Goal: Information Seeking & Learning: Learn about a topic

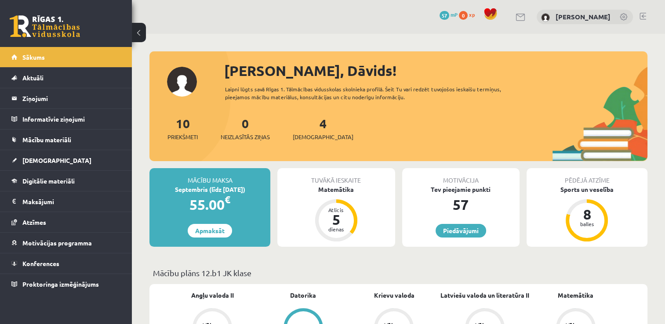
click at [463, 219] on div "Motivācija Tev pieejamie punkti 57 Piedāvājumi" at bounding box center [460, 207] width 117 height 79
click at [463, 226] on link "Piedāvājumi" at bounding box center [460, 231] width 51 height 14
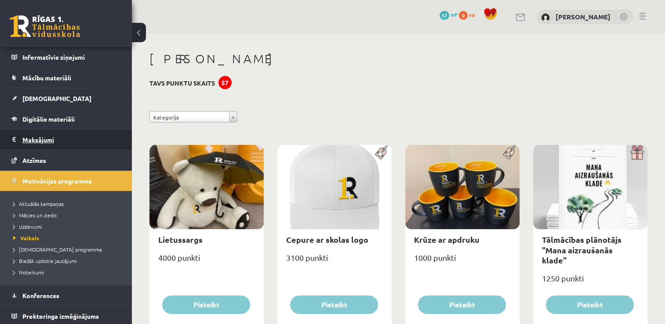
scroll to position [63, 0]
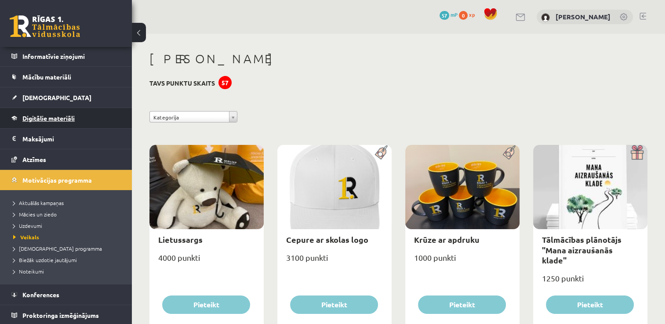
click at [70, 112] on link "Digitālie materiāli" at bounding box center [65, 118] width 109 height 20
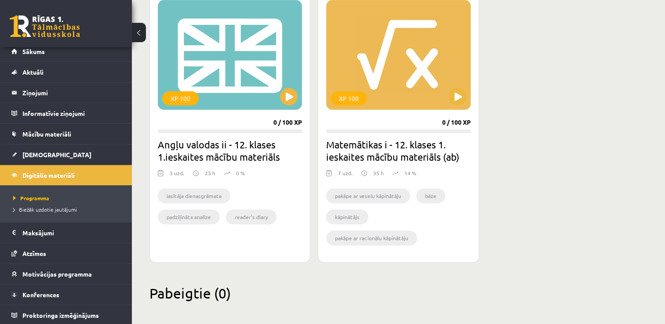
scroll to position [264, 0]
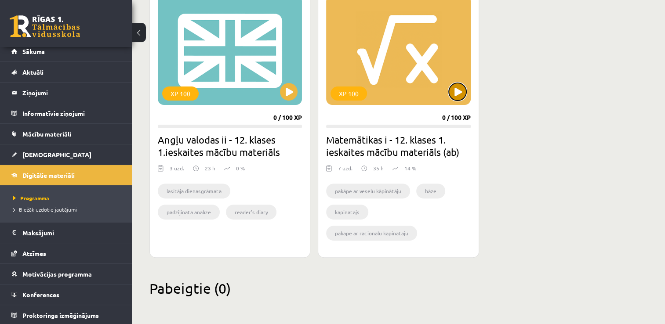
click at [452, 84] on button at bounding box center [457, 92] width 18 height 18
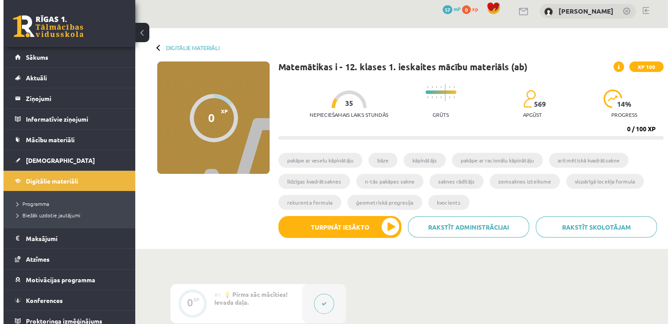
scroll to position [88, 0]
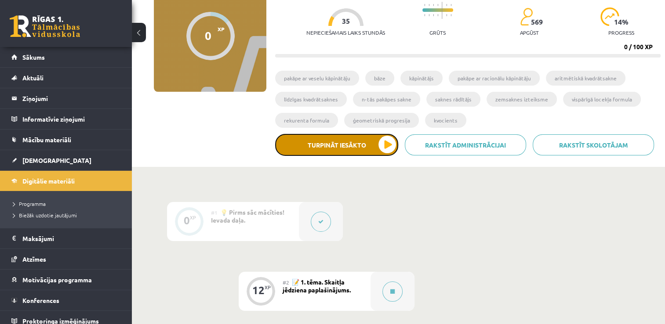
click at [357, 151] on button "Turpināt iesākto" at bounding box center [336, 145] width 123 height 22
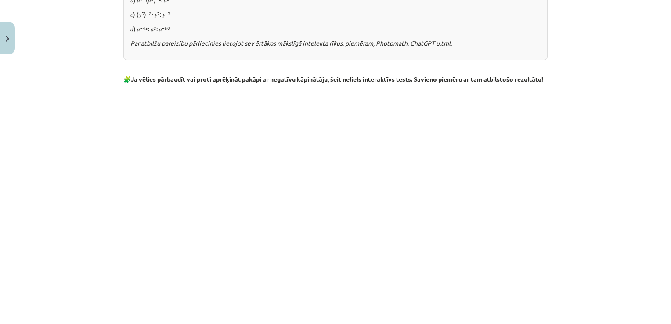
scroll to position [1040, 0]
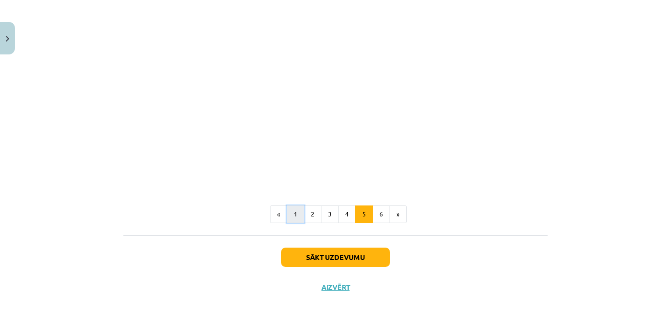
click at [296, 212] on button "1" at bounding box center [296, 215] width 18 height 18
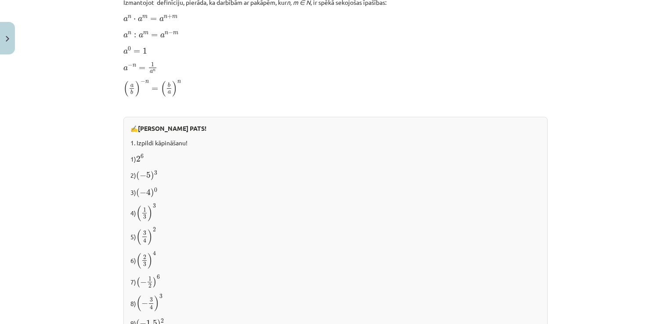
scroll to position [703, 0]
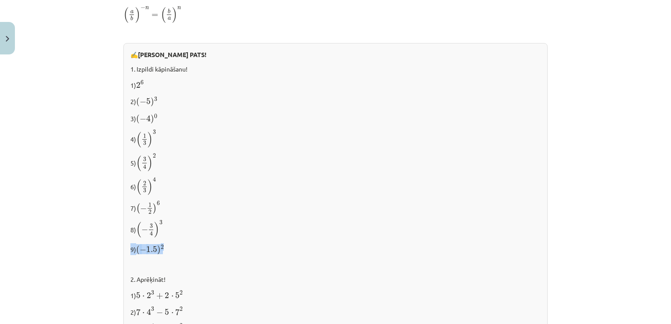
drag, startPoint x: 152, startPoint y: 232, endPoint x: 185, endPoint y: 171, distance: 69.0
click at [185, 176] on div "✍️ RISINI PATS! 1. Izpildi kāpināšanu! 1) 2 6 2 6 2) ( − 5 ) 3 ( − 5 ) 3 3) ( −…" at bounding box center [335, 226] width 424 height 366
drag, startPoint x: 185, startPoint y: 171, endPoint x: 330, endPoint y: 98, distance: 162.7
click at [330, 98] on p "2) ( − 5 ) 3 ( − 5 ) 3" at bounding box center [335, 101] width 410 height 12
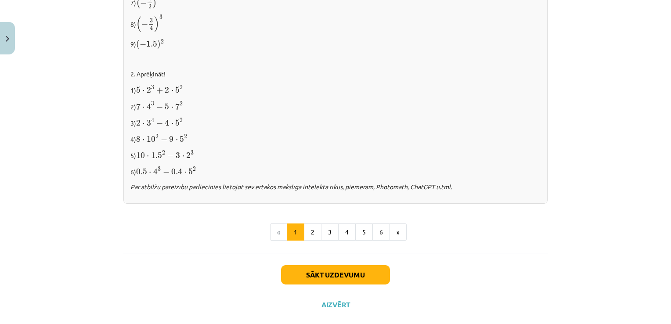
scroll to position [923, 0]
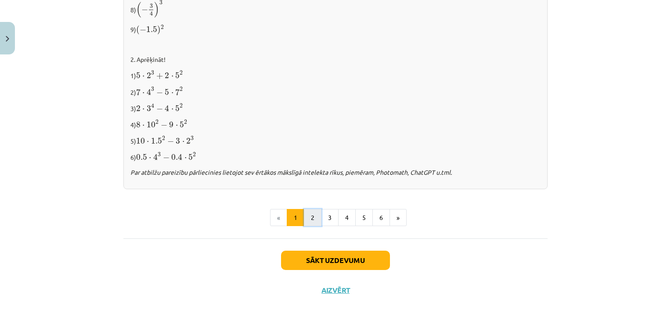
click at [307, 209] on button "2" at bounding box center [313, 218] width 18 height 18
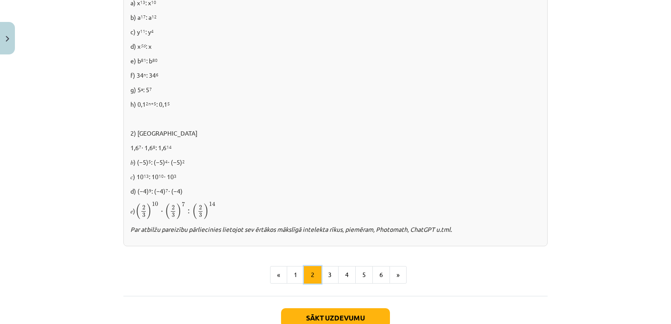
scroll to position [607, 0]
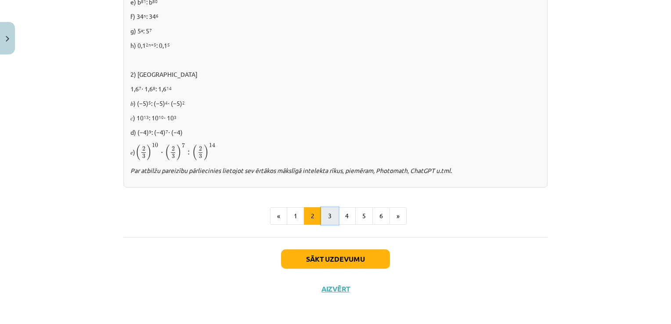
click at [330, 217] on button "3" at bounding box center [330, 216] width 18 height 18
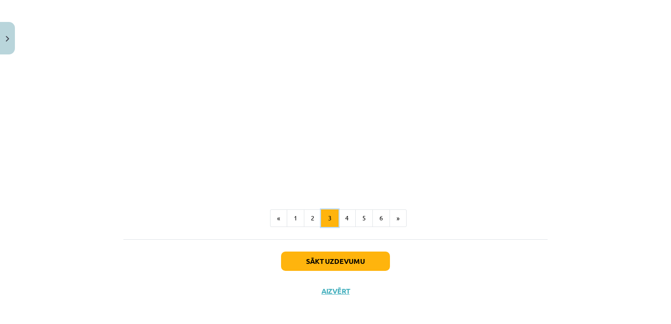
scroll to position [784, 0]
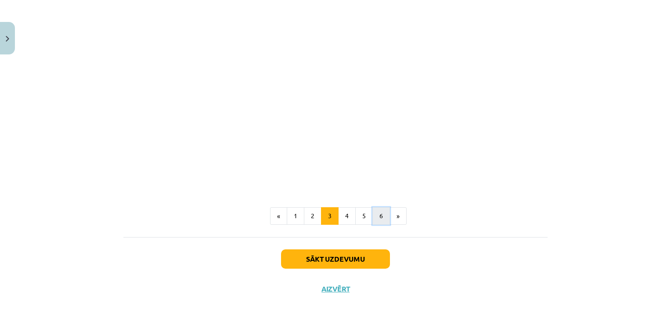
click at [376, 217] on button "6" at bounding box center [381, 216] width 18 height 18
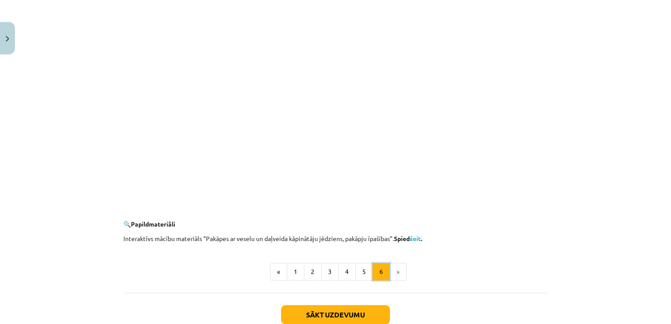
scroll to position [816, 0]
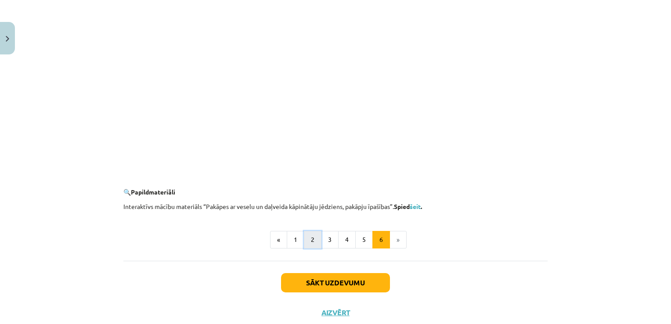
click at [317, 245] on button "2" at bounding box center [313, 240] width 18 height 18
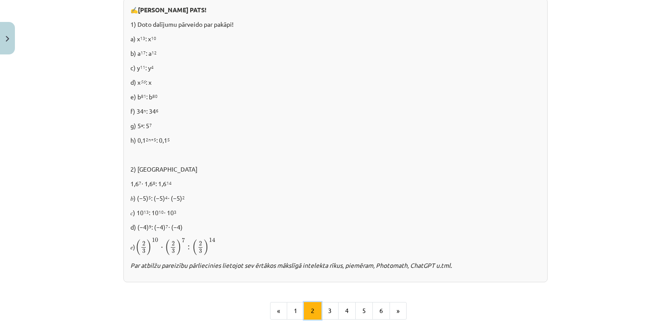
scroll to position [607, 0]
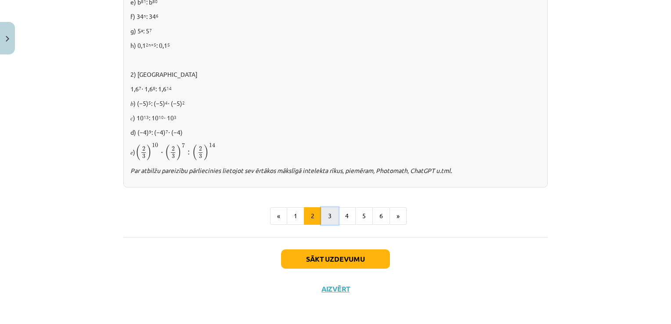
click at [328, 222] on button "3" at bounding box center [330, 216] width 18 height 18
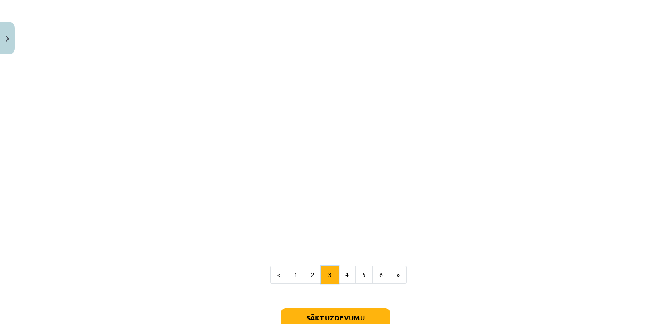
scroll to position [784, 0]
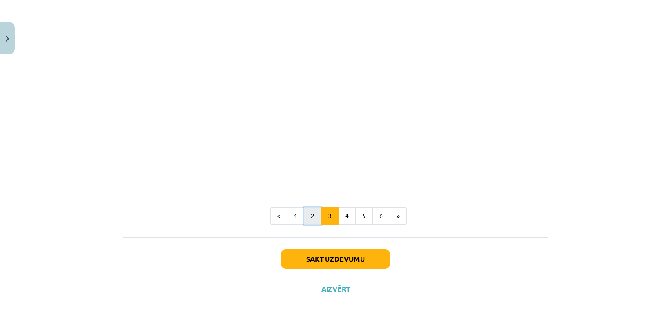
click at [311, 207] on button "2" at bounding box center [313, 216] width 18 height 18
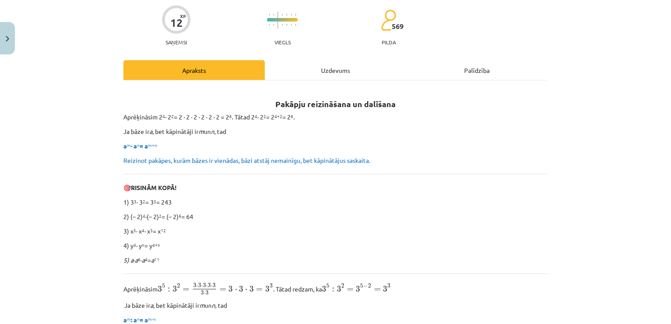
scroll to position [157, 0]
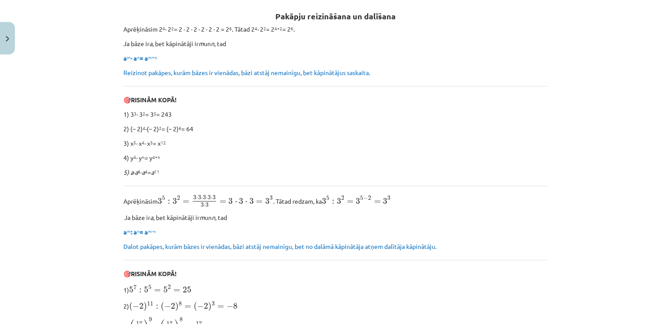
drag, startPoint x: 356, startPoint y: 203, endPoint x: 396, endPoint y: 208, distance: 39.8
click at [396, 208] on div "Pakāpju reizināšana un dalīšana Aprēķināsim 2 4 ∙ 2 2 = 2 ∙ 2 ∙ 2 ∙ 2 ∙ 2 ∙ 2 =…" at bounding box center [335, 318] width 424 height 637
drag, startPoint x: 396, startPoint y: 208, endPoint x: 404, endPoint y: 215, distance: 10.9
click at [404, 215] on p "Ja bāze ir a , bet kāpinātāji ir m un n , tad" at bounding box center [335, 217] width 424 height 9
click at [365, 210] on div "Pakāpju reizināšana un dalīšana Aprēķināsim 2 4 ∙ 2 2 = 2 ∙ 2 ∙ 2 ∙ 2 ∙ 2 ∙ 2 =…" at bounding box center [335, 318] width 424 height 637
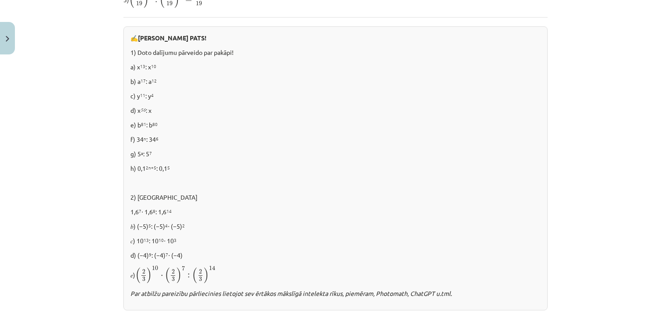
scroll to position [484, 0]
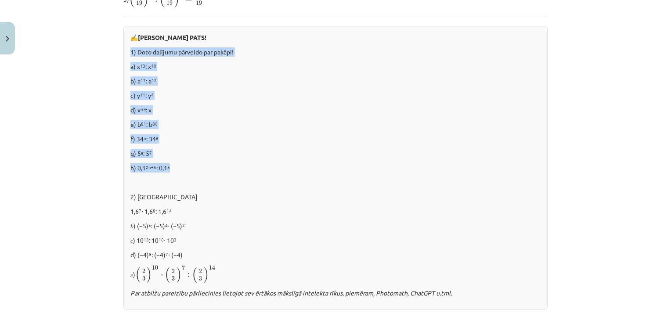
drag, startPoint x: 127, startPoint y: 47, endPoint x: 207, endPoint y: 159, distance: 138.2
click at [207, 159] on div "✍️ RISINI PATS! 1) Doto dalījumu pārveido par pakāpi! a) x 13 : x 10 b) a 17 : …" at bounding box center [335, 168] width 424 height 284
copy div "1) Doto dalījumu pārveido par pakāpi! a) x 13 : x 10 b) a 17 : a 12 c) y 11 : y…"
click at [262, 120] on p "e) b 81 : b 80" at bounding box center [335, 124] width 410 height 9
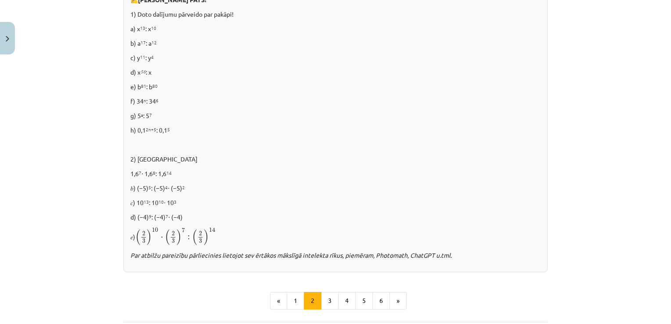
scroll to position [607, 0]
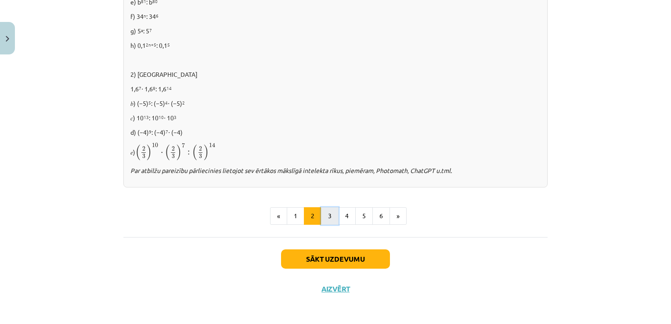
click at [324, 215] on button "3" at bounding box center [330, 216] width 18 height 18
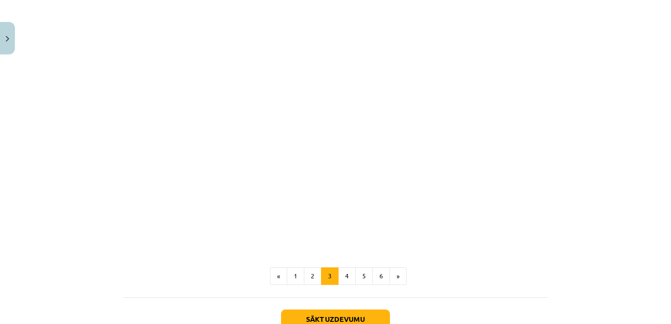
scroll to position [784, 0]
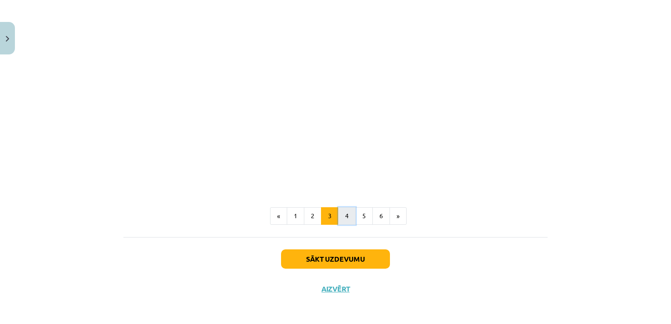
click at [348, 216] on button "4" at bounding box center [347, 216] width 18 height 18
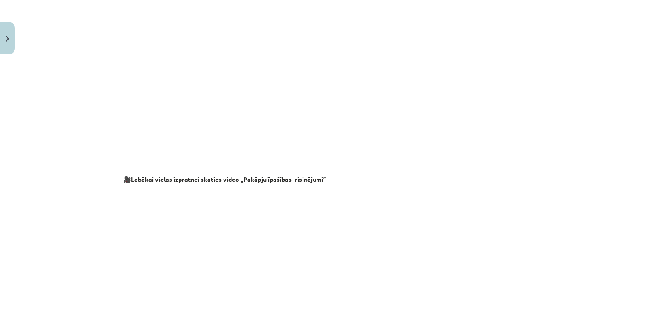
scroll to position [920, 0]
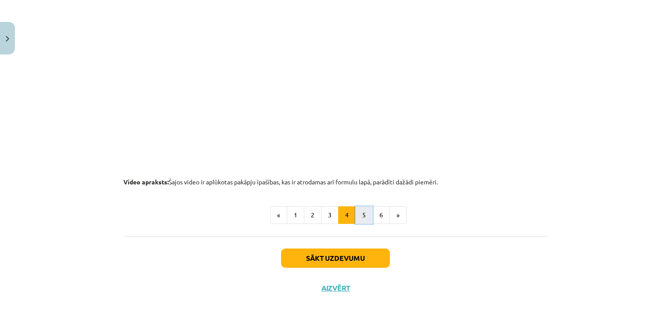
click at [365, 219] on button "5" at bounding box center [364, 215] width 18 height 18
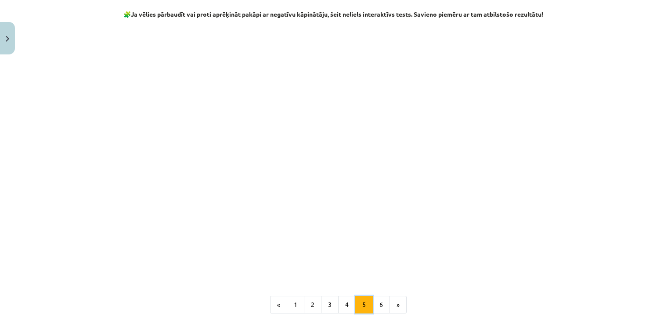
scroll to position [947, 0]
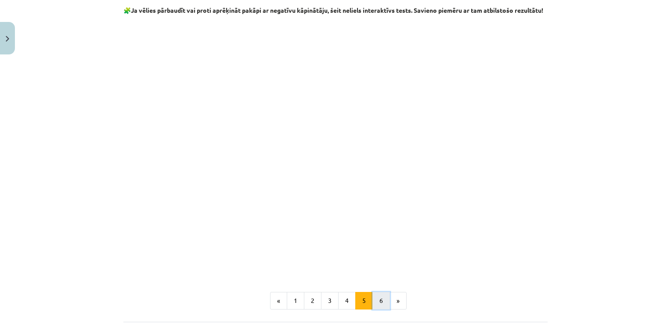
click at [378, 310] on button "6" at bounding box center [381, 301] width 18 height 18
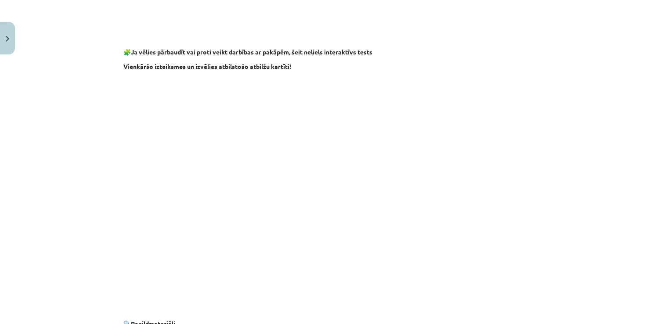
scroll to position [839, 0]
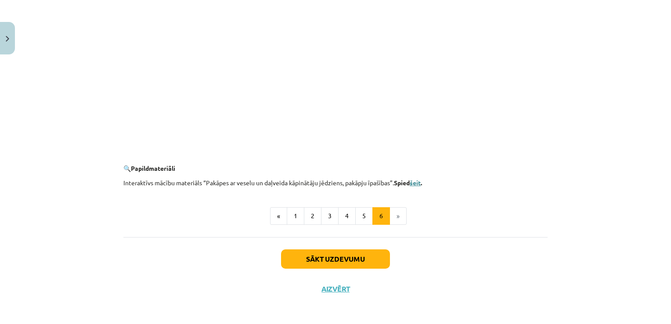
click at [419, 183] on link "šeit" at bounding box center [415, 183] width 11 height 8
click at [341, 263] on button "Sākt uzdevumu" at bounding box center [335, 258] width 109 height 19
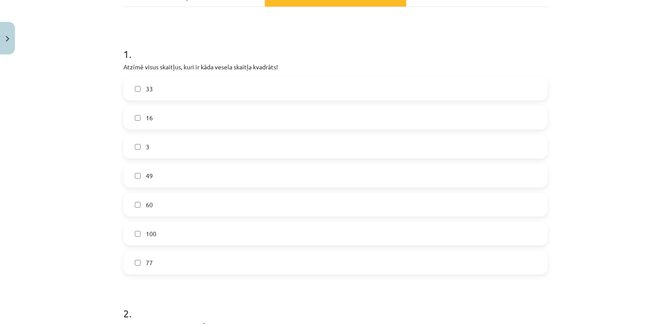
scroll to position [122, 0]
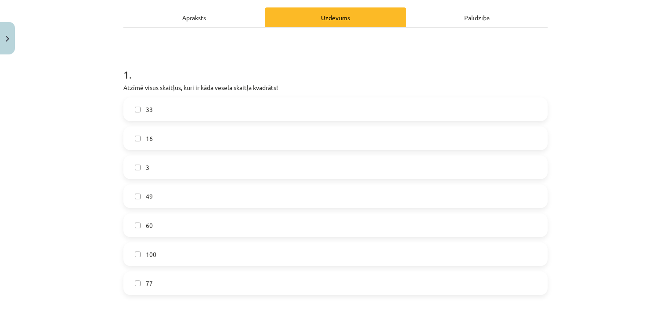
click at [164, 267] on div "33 16 3 49 60 100 77" at bounding box center [335, 197] width 424 height 198
click at [170, 244] on label "100" at bounding box center [335, 254] width 423 height 22
click at [164, 136] on label "16" at bounding box center [335, 138] width 423 height 22
click at [164, 191] on label "49" at bounding box center [335, 196] width 423 height 22
click at [161, 231] on label "60" at bounding box center [335, 225] width 423 height 22
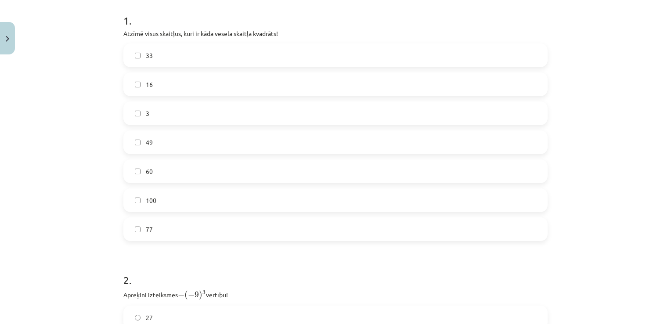
scroll to position [176, 0]
click at [168, 178] on label "60" at bounding box center [335, 171] width 423 height 22
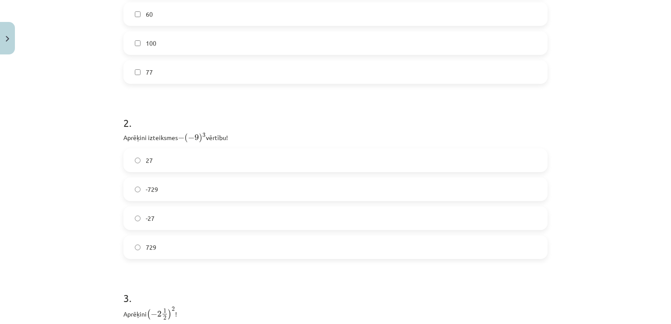
scroll to position [351, 0]
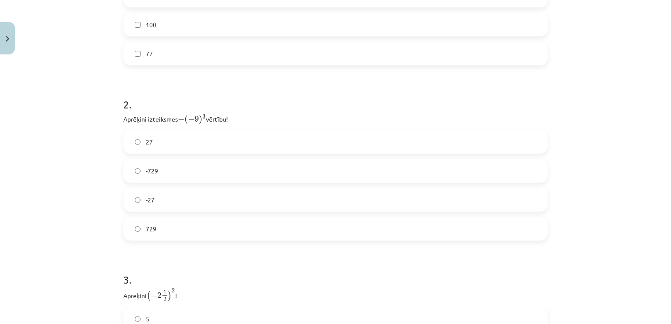
click at [184, 239] on div "729" at bounding box center [335, 229] width 424 height 24
click at [182, 223] on label "729" at bounding box center [335, 229] width 423 height 22
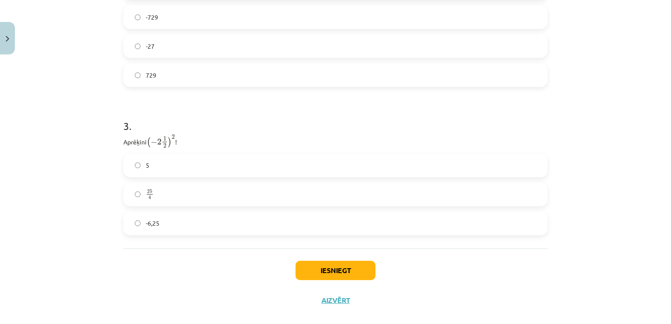
scroll to position [517, 0]
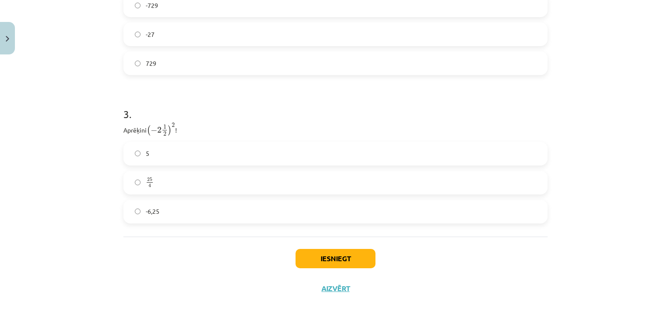
click at [199, 177] on label "25 4 25 4" at bounding box center [335, 183] width 423 height 22
click at [229, 178] on label "25 4 25 4" at bounding box center [335, 183] width 423 height 22
click at [221, 152] on label "5" at bounding box center [335, 154] width 423 height 22
click at [262, 185] on label "25 4 25 4" at bounding box center [335, 183] width 423 height 22
click at [324, 258] on button "Iesniegt" at bounding box center [336, 258] width 80 height 19
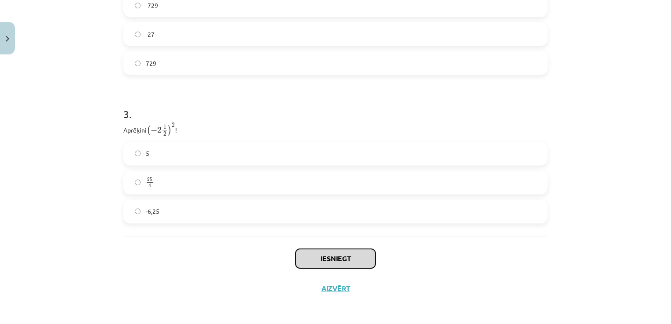
click at [351, 257] on button "Iesniegt" at bounding box center [336, 258] width 80 height 19
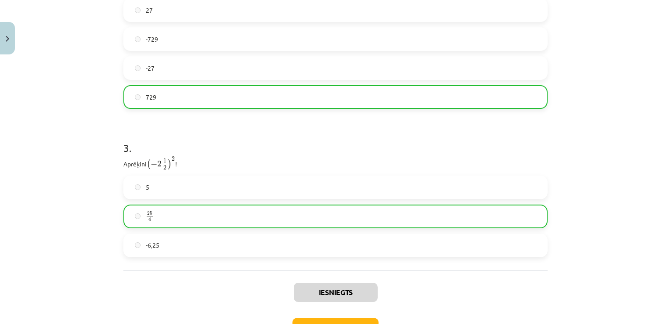
scroll to position [545, 0]
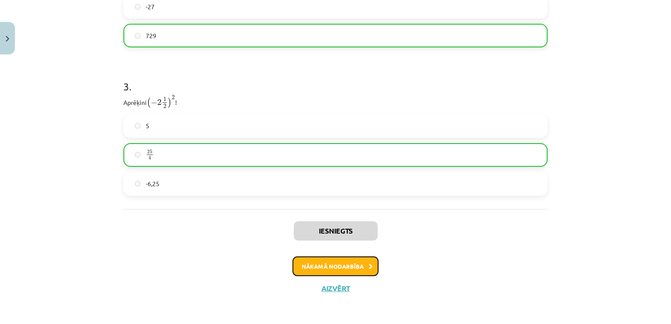
click at [369, 264] on icon at bounding box center [371, 267] width 4 height 6
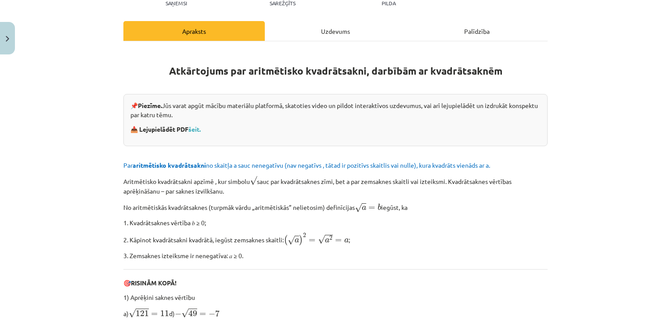
scroll to position [110, 0]
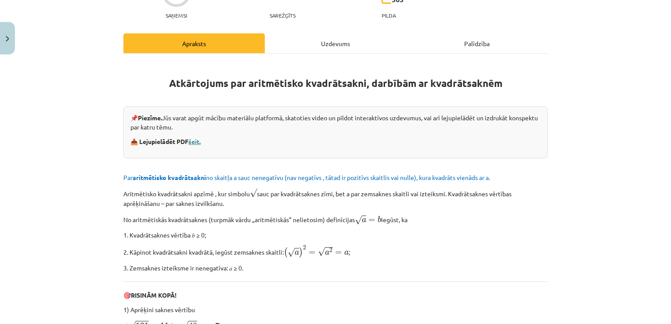
click at [199, 139] on link "šeit." at bounding box center [194, 141] width 12 height 8
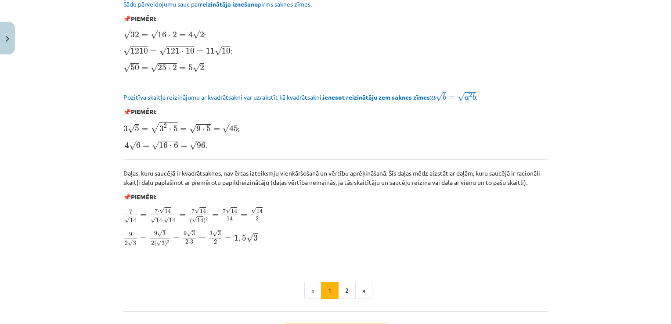
scroll to position [1051, 0]
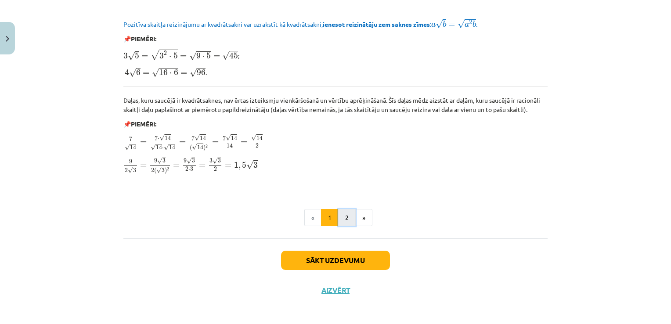
click at [343, 217] on button "2" at bounding box center [347, 218] width 18 height 18
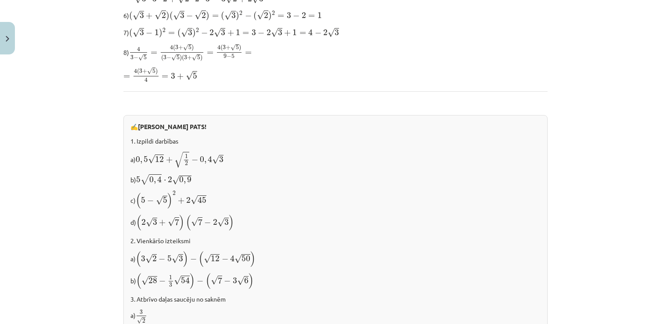
scroll to position [573, 0]
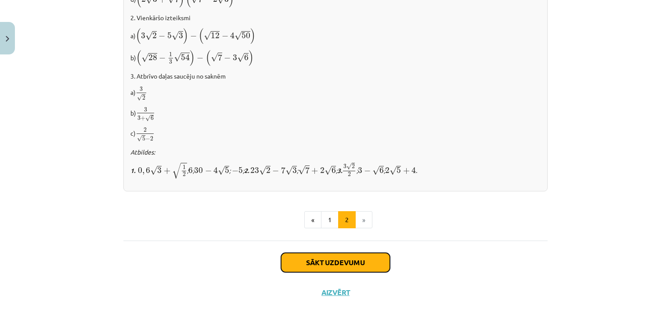
click at [312, 253] on button "Sākt uzdevumu" at bounding box center [335, 262] width 109 height 19
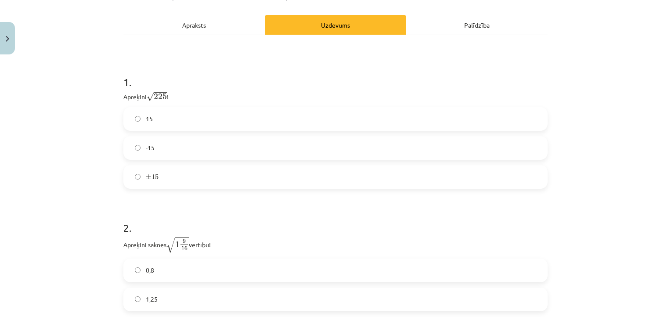
scroll to position [172, 0]
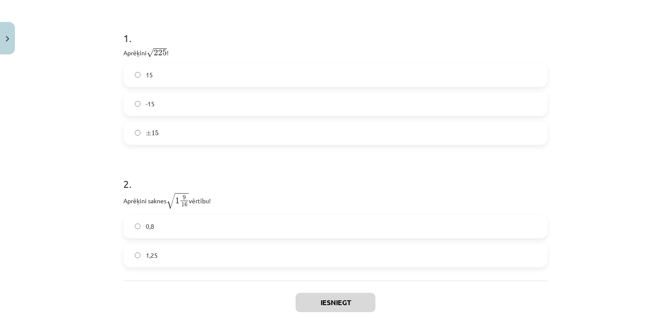
click at [146, 78] on span "15" at bounding box center [149, 74] width 7 height 9
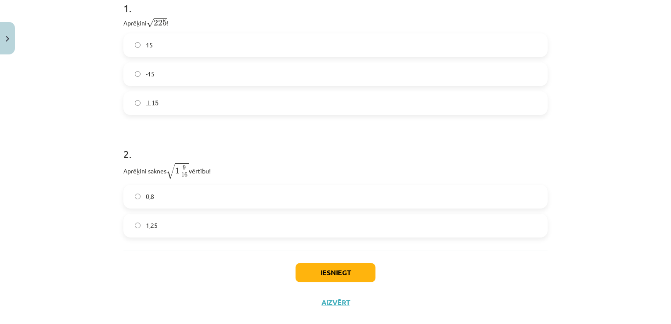
scroll to position [216, 0]
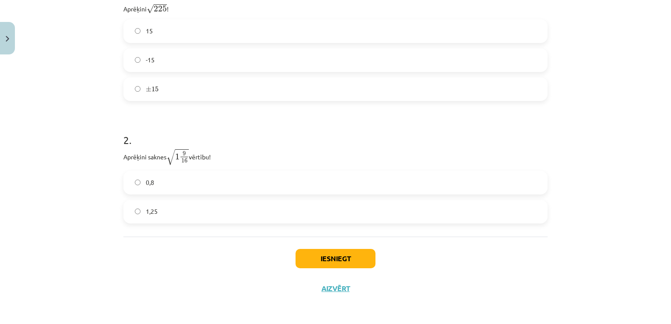
click at [176, 219] on label "1,25" at bounding box center [335, 212] width 423 height 22
click at [242, 211] on label "1,25" at bounding box center [335, 212] width 423 height 22
drag, startPoint x: 163, startPoint y: 161, endPoint x: 189, endPoint y: 164, distance: 26.2
click at [189, 164] on p "Aprēķini saknes √ 1 9 16 1 9 16 vērtību!" at bounding box center [335, 156] width 424 height 17
drag, startPoint x: 189, startPoint y: 164, endPoint x: 177, endPoint y: 159, distance: 13.6
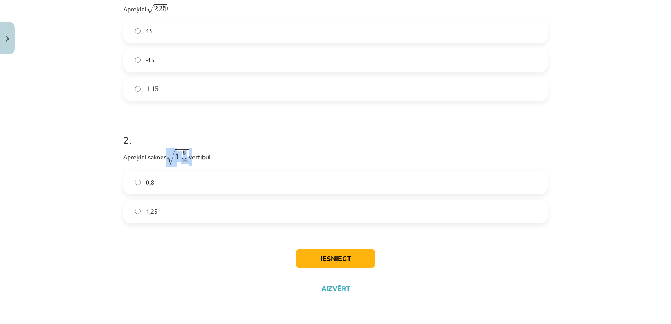
click at [177, 159] on span "1" at bounding box center [177, 157] width 4 height 6
drag, startPoint x: 177, startPoint y: 159, endPoint x: 169, endPoint y: 148, distance: 13.9
click at [169, 149] on span "√" at bounding box center [170, 157] width 9 height 16
click at [221, 148] on p "Aprēķini saknes √ 1 9 16 1 9 16 vērtību!" at bounding box center [335, 156] width 424 height 17
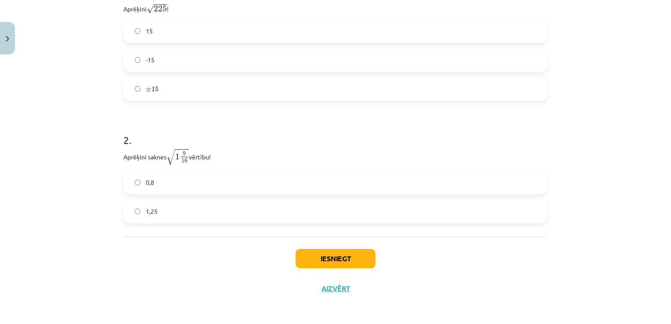
click at [228, 189] on label "0,8" at bounding box center [335, 183] width 423 height 22
click at [224, 205] on label "1,25" at bounding box center [335, 212] width 423 height 22
click at [219, 185] on label "0,8" at bounding box center [335, 183] width 423 height 22
click at [228, 210] on label "1,25" at bounding box center [335, 212] width 423 height 22
click at [325, 261] on button "Iesniegt" at bounding box center [336, 258] width 80 height 19
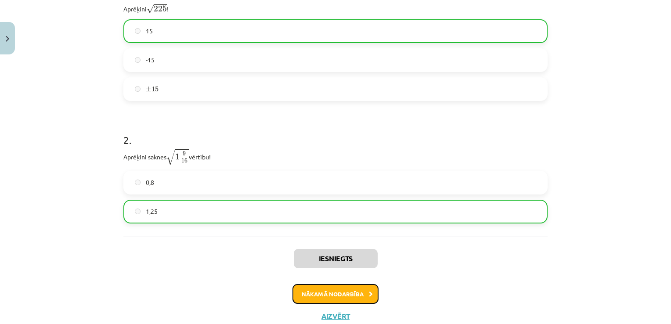
click at [369, 294] on icon at bounding box center [371, 295] width 4 height 6
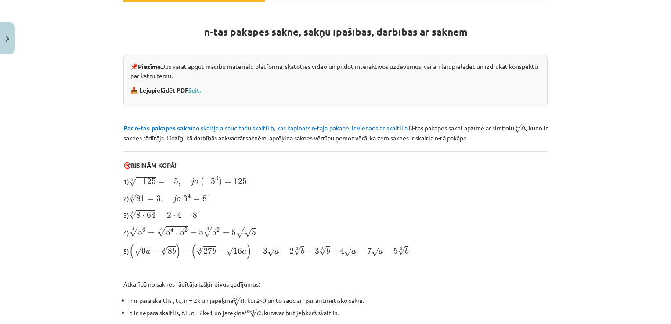
scroll to position [154, 0]
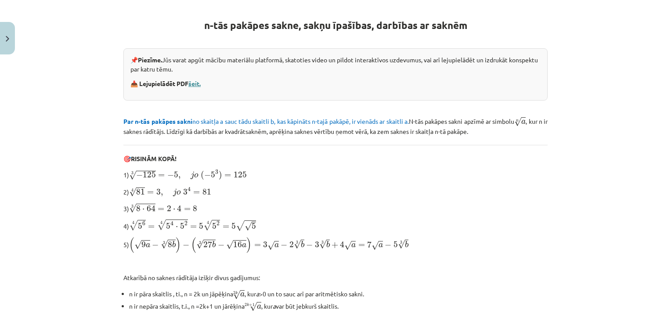
click at [199, 80] on link "šeit." at bounding box center [194, 84] width 12 height 8
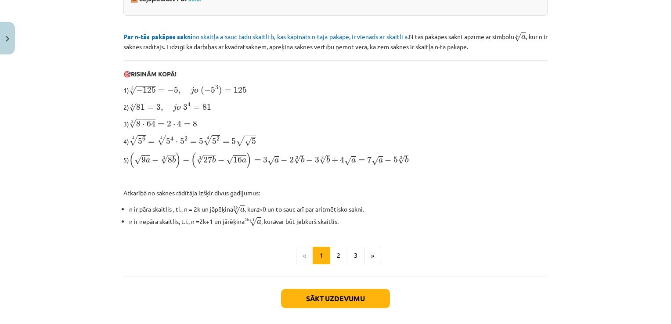
scroll to position [276, 0]
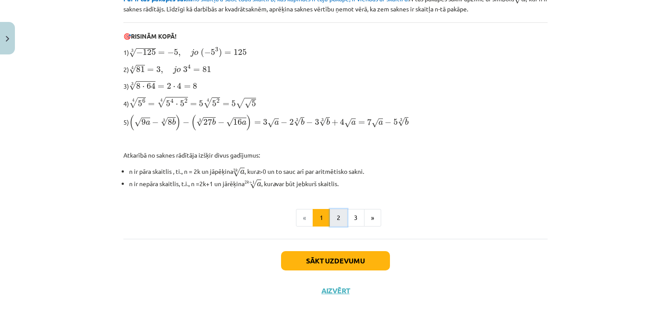
click at [334, 214] on button "2" at bounding box center [339, 218] width 18 height 18
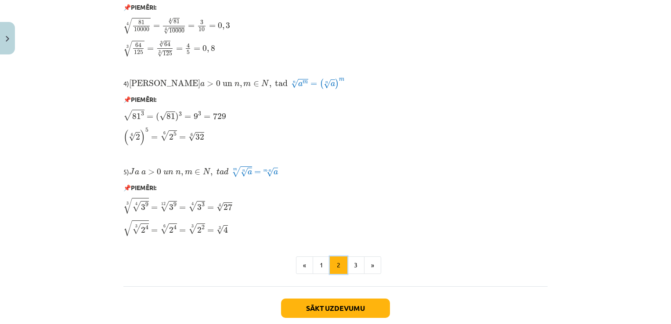
scroll to position [744, 0]
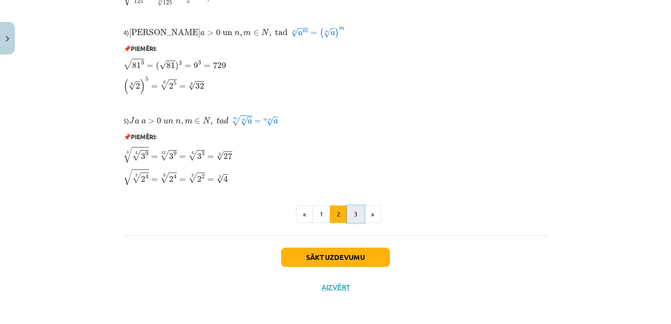
click at [349, 219] on button "3" at bounding box center [356, 215] width 18 height 18
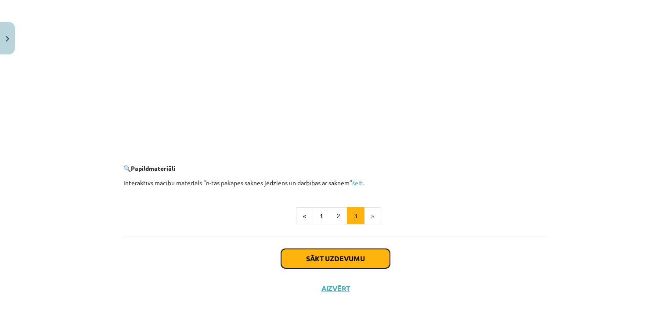
click at [335, 253] on button "Sākt uzdevumu" at bounding box center [335, 258] width 109 height 19
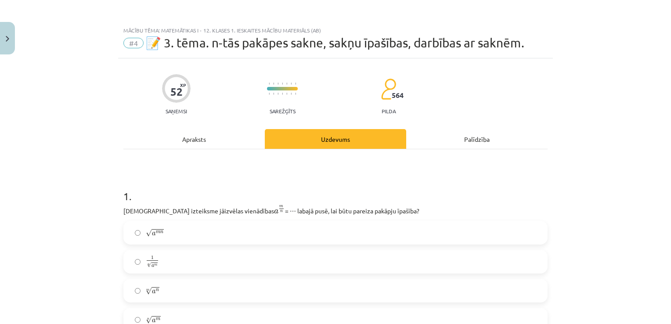
scroll to position [132, 0]
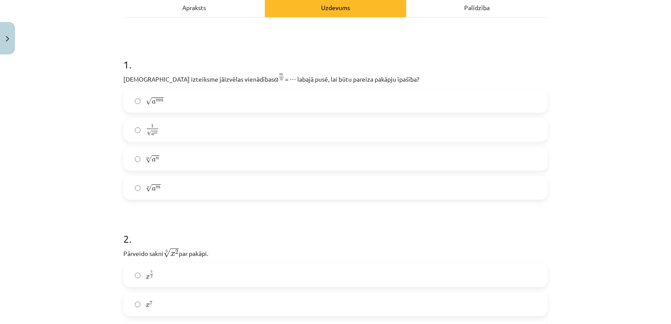
click at [166, 194] on label "n √ a m a m n" at bounding box center [335, 188] width 423 height 22
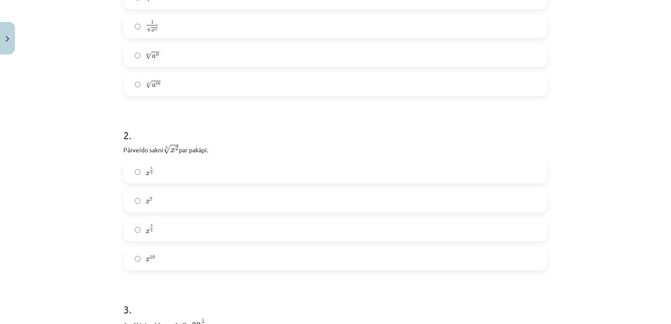
scroll to position [264, 0]
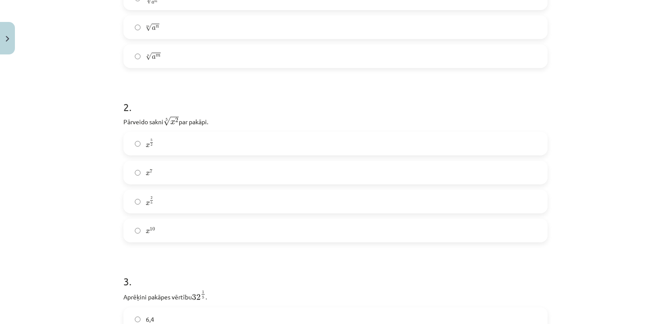
click at [165, 206] on label "x 2 5 x 2 5" at bounding box center [335, 202] width 423 height 22
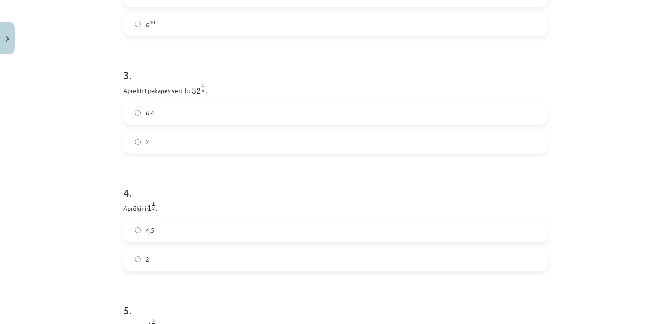
scroll to position [483, 0]
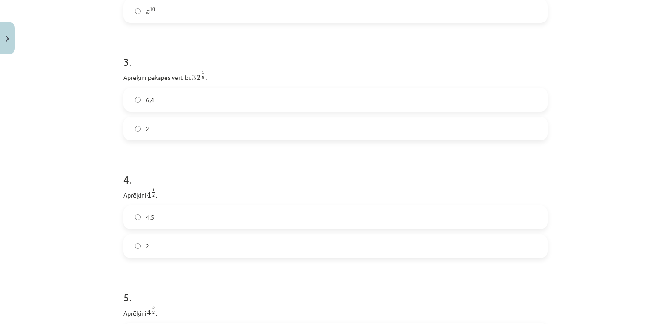
click at [188, 131] on label "2" at bounding box center [335, 129] width 423 height 22
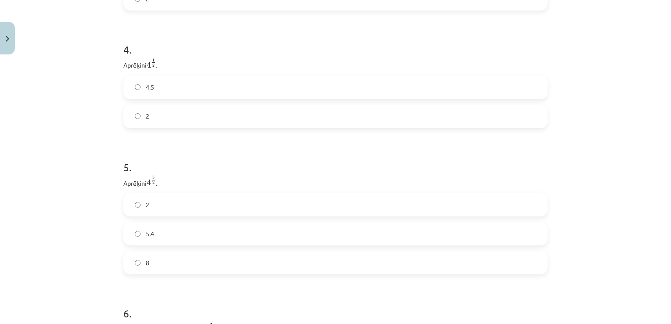
scroll to position [615, 0]
click at [215, 126] on label "2" at bounding box center [335, 115] width 423 height 22
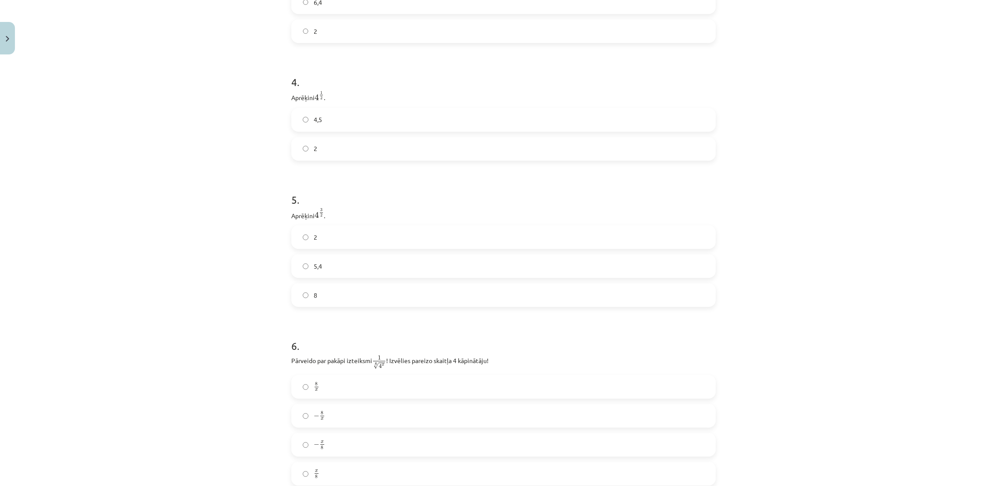
scroll to position [558, 0]
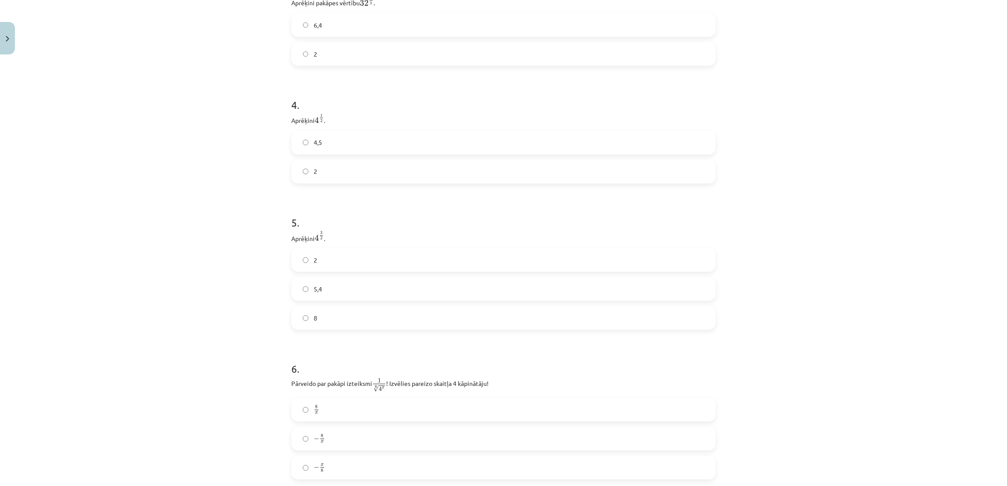
click at [341, 324] on label "8" at bounding box center [503, 318] width 423 height 22
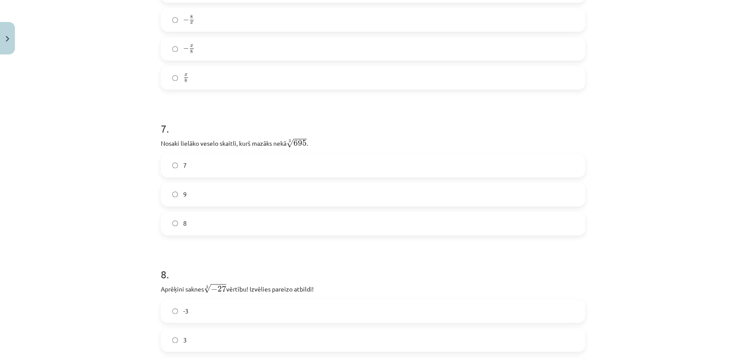
scroll to position [983, 0]
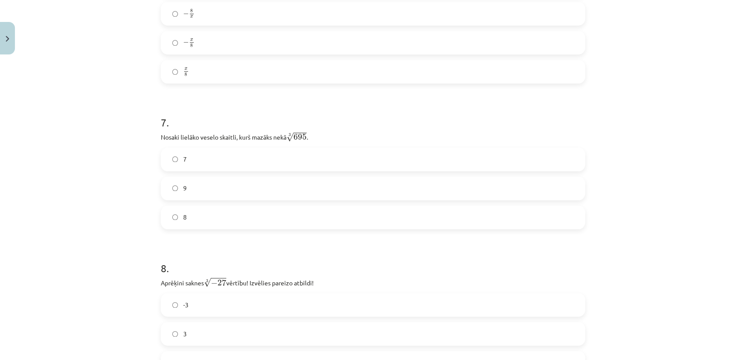
click at [245, 223] on label "8" at bounding box center [373, 217] width 423 height 22
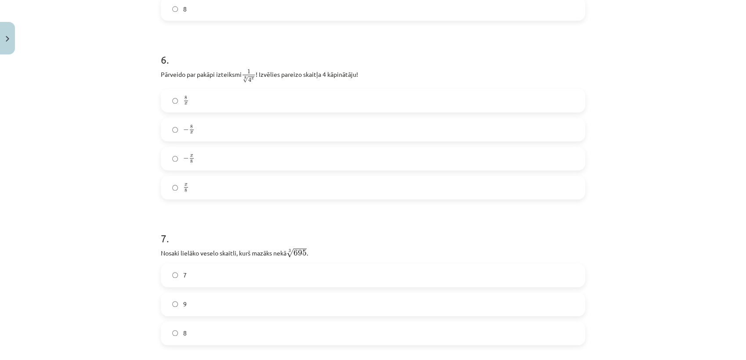
scroll to position [836, 0]
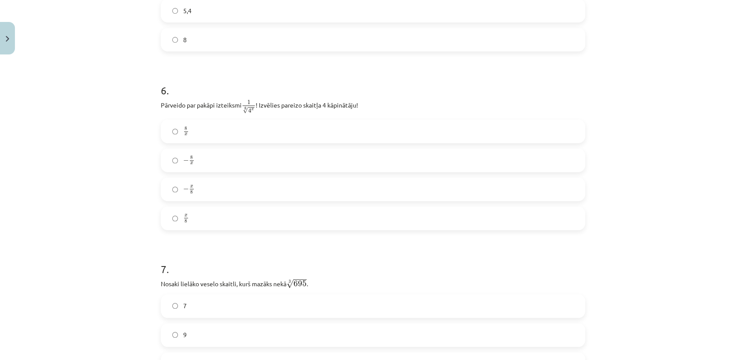
click at [234, 158] on label "− 8 x − 8 x" at bounding box center [373, 160] width 423 height 22
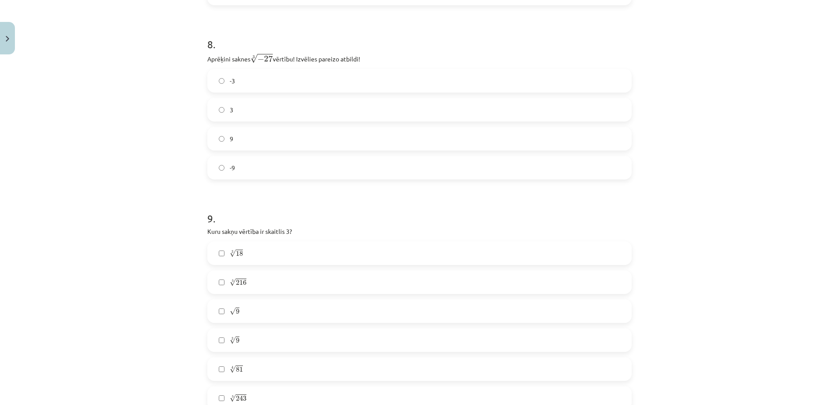
scroll to position [1242, 0]
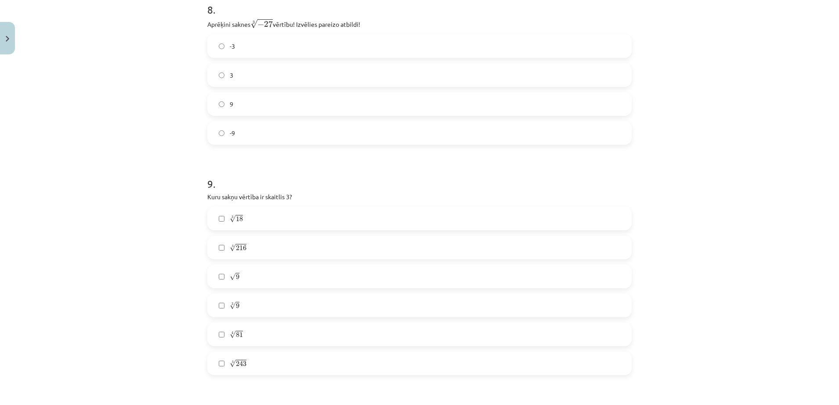
click at [257, 51] on label "-3" at bounding box center [419, 46] width 423 height 22
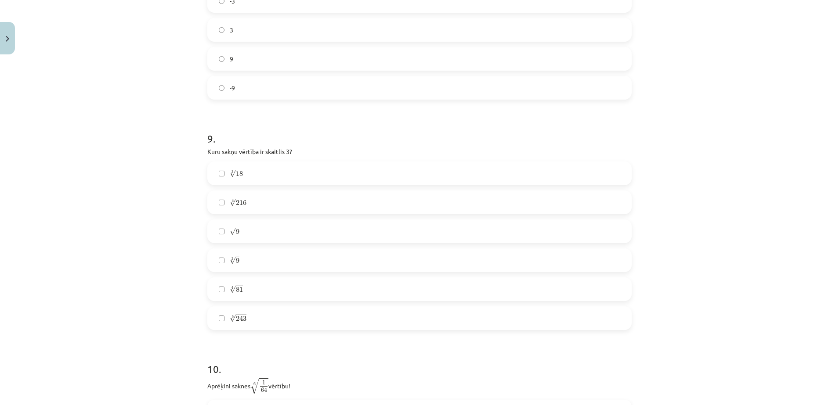
scroll to position [1352, 0]
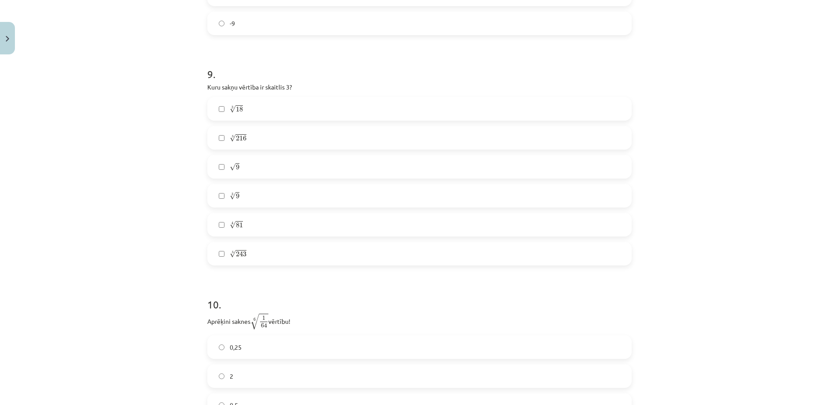
click at [249, 159] on label "√ 9 9" at bounding box center [419, 167] width 423 height 22
click at [259, 229] on label "4 √ 81 81 4" at bounding box center [419, 225] width 423 height 22
click at [248, 261] on label "5 √ 243 243 5" at bounding box center [419, 254] width 423 height 22
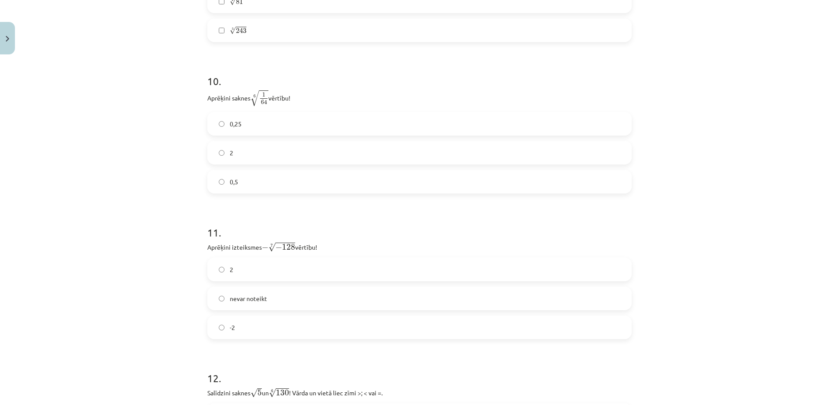
scroll to position [1550, 0]
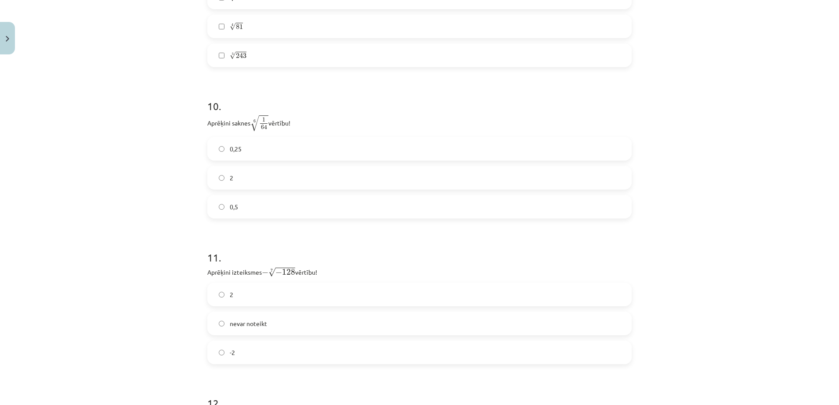
click at [260, 203] on label "0,5" at bounding box center [419, 207] width 423 height 22
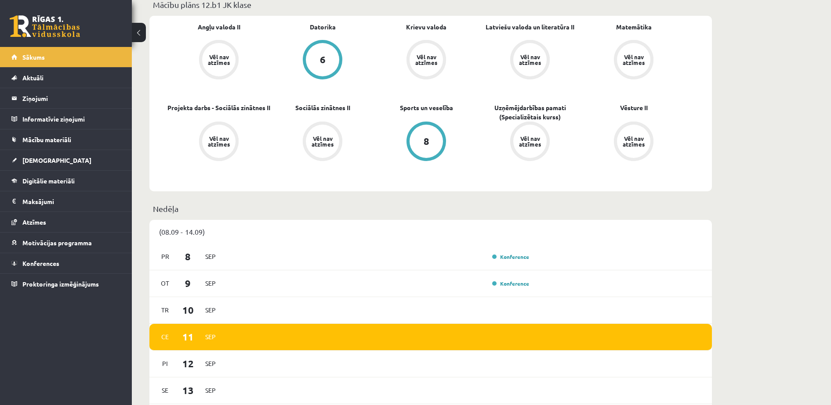
scroll to position [275, 0]
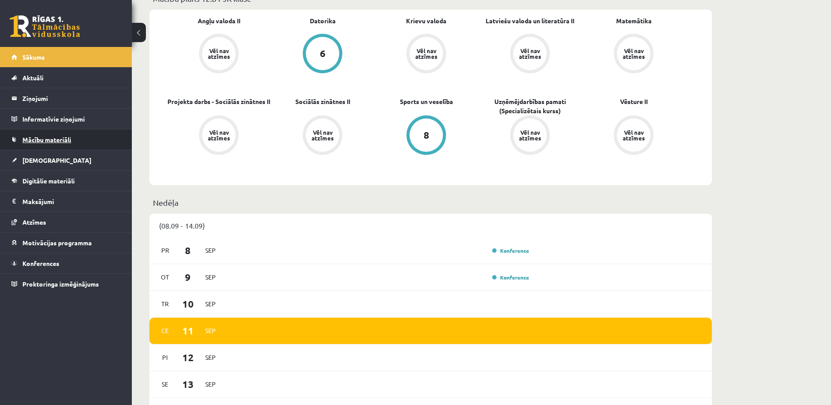
click at [74, 134] on link "Mācību materiāli" at bounding box center [65, 140] width 109 height 20
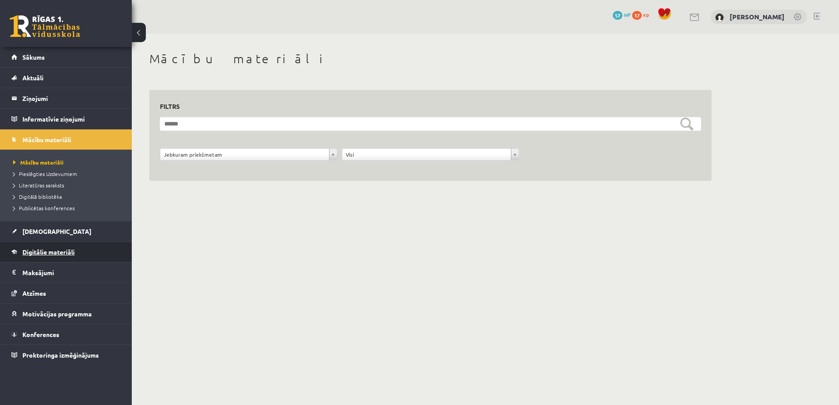
click at [69, 250] on span "Digitālie materiāli" at bounding box center [48, 252] width 52 height 8
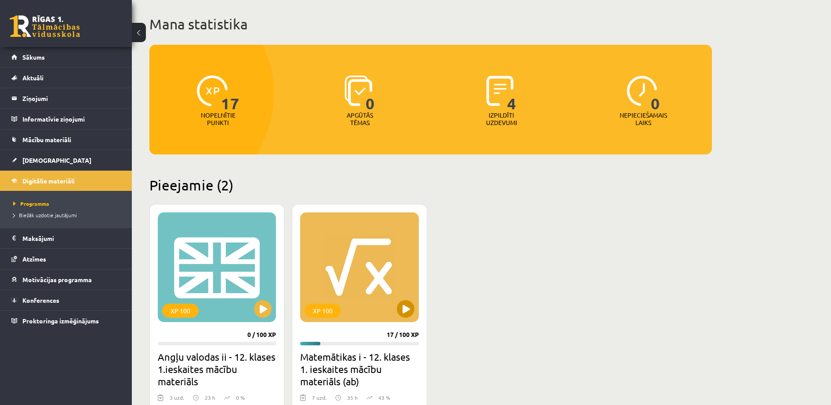
scroll to position [110, 0]
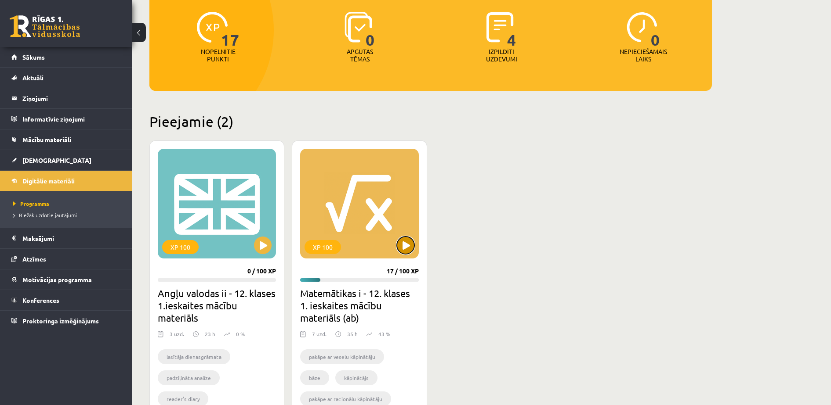
click at [405, 242] on button at bounding box center [406, 246] width 18 height 18
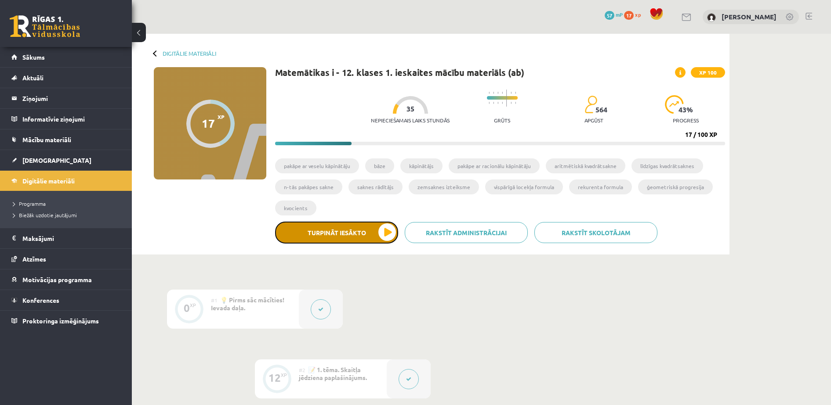
click at [349, 239] on button "Turpināt iesākto" at bounding box center [336, 233] width 123 height 22
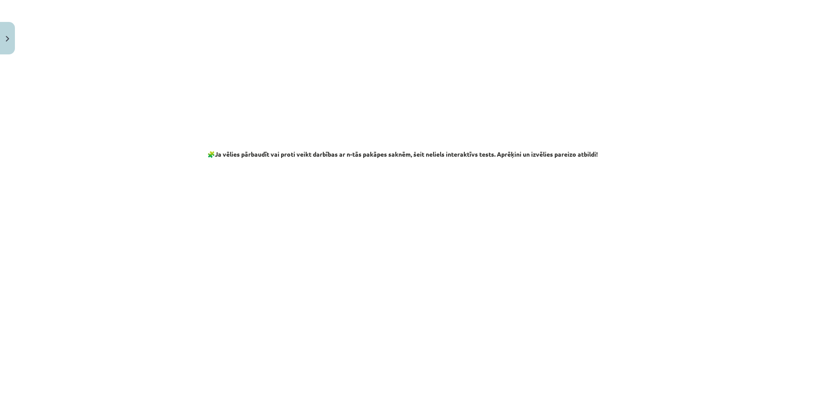
scroll to position [1510, 0]
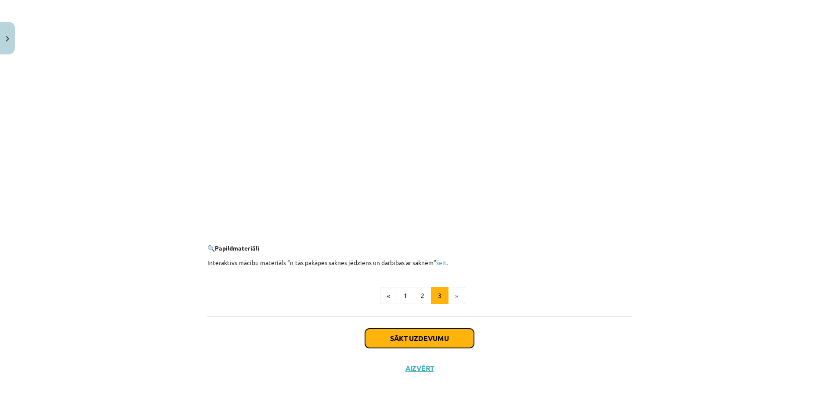
click at [421, 340] on button "Sākt uzdevumu" at bounding box center [419, 338] width 109 height 19
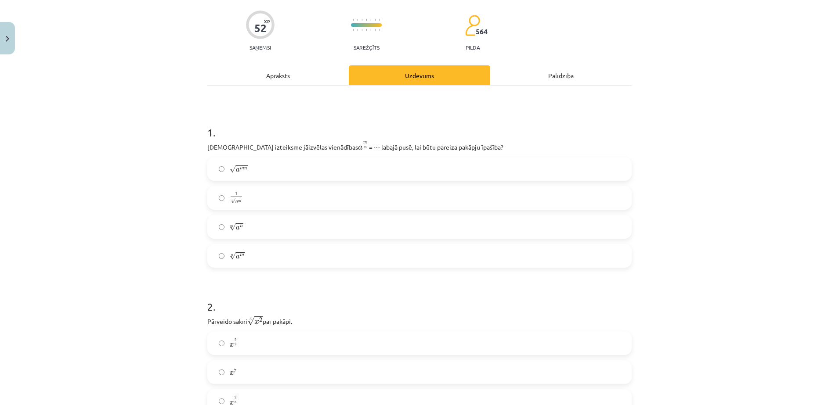
scroll to position [22, 0]
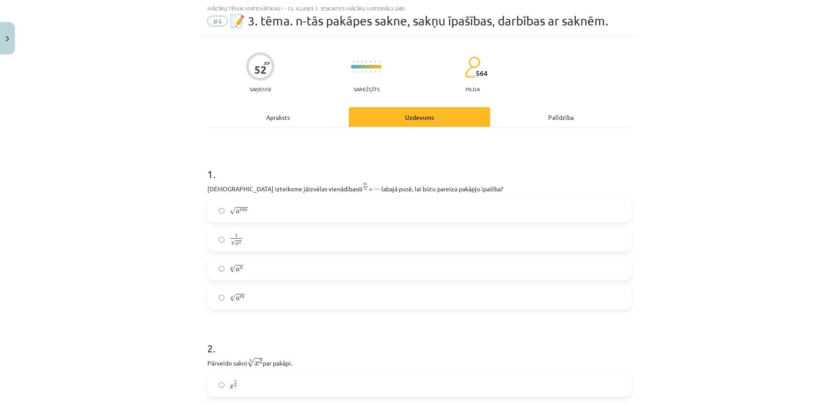
click at [263, 271] on label "m √ a n a n m" at bounding box center [419, 269] width 423 height 22
click at [246, 306] on label "n √ a m a m n" at bounding box center [419, 298] width 423 height 22
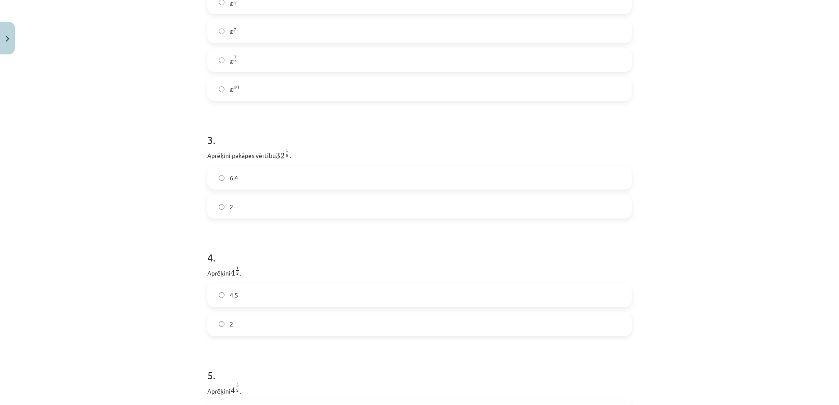
scroll to position [406, 0]
click at [318, 212] on label "2" at bounding box center [419, 206] width 423 height 22
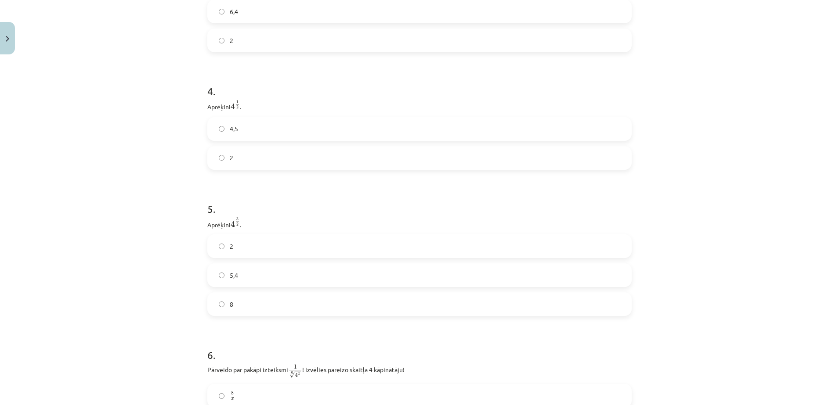
scroll to position [626, 0]
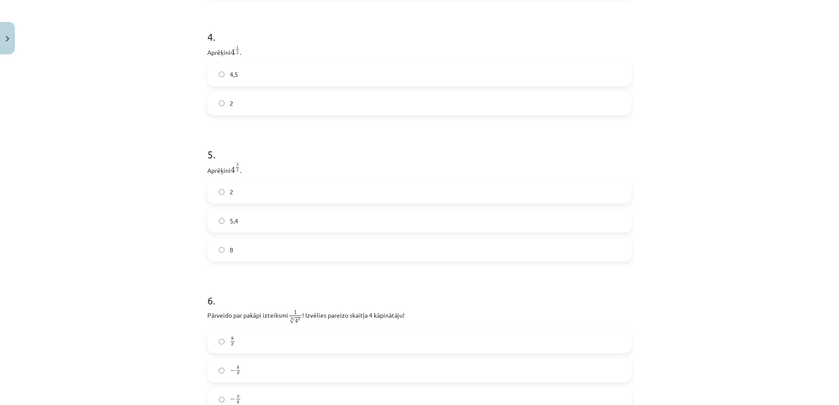
click at [263, 246] on label "8" at bounding box center [419, 250] width 423 height 22
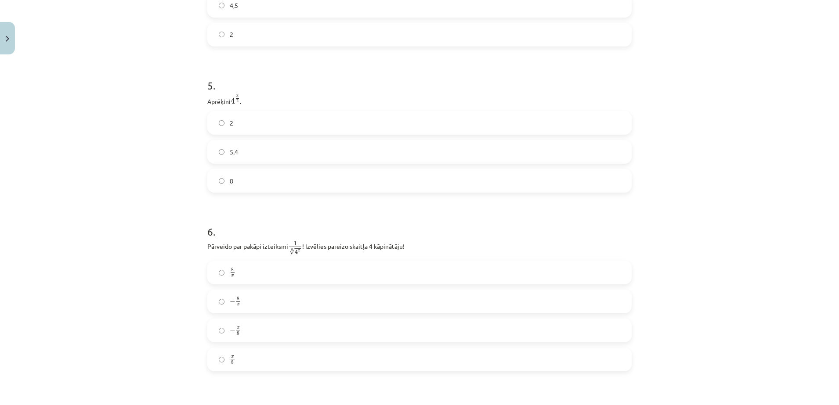
scroll to position [791, 0]
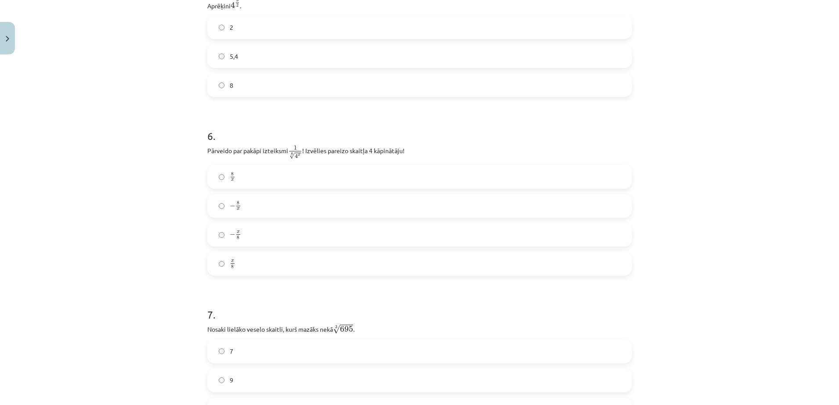
click at [261, 214] on label "− 8 x − 8 x" at bounding box center [419, 206] width 423 height 22
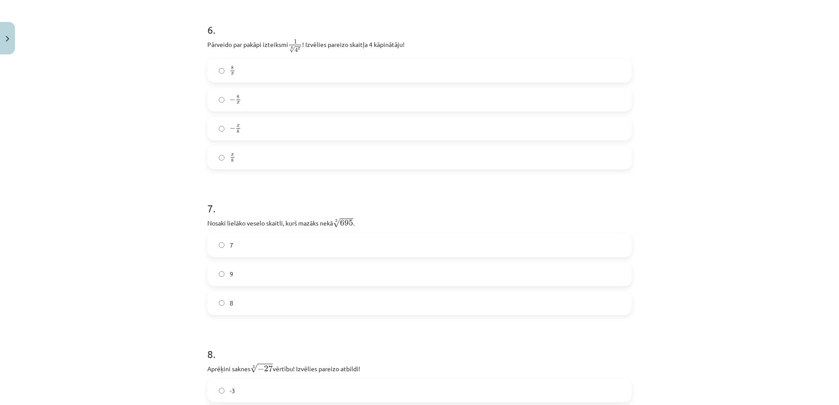
scroll to position [900, 0]
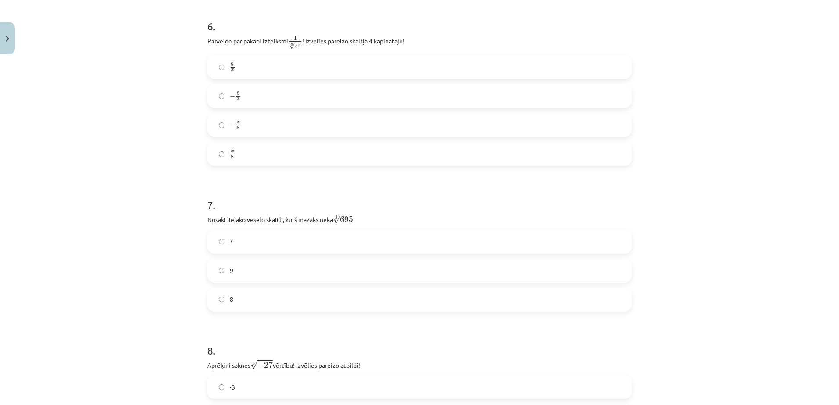
click at [234, 297] on label "8" at bounding box center [419, 300] width 423 height 22
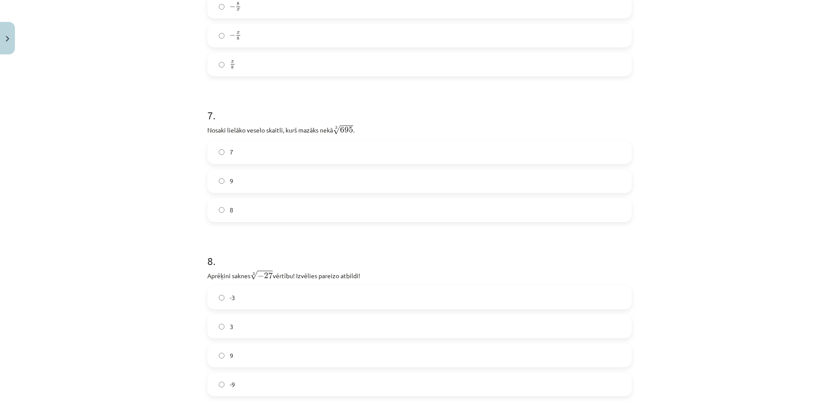
scroll to position [1065, 0]
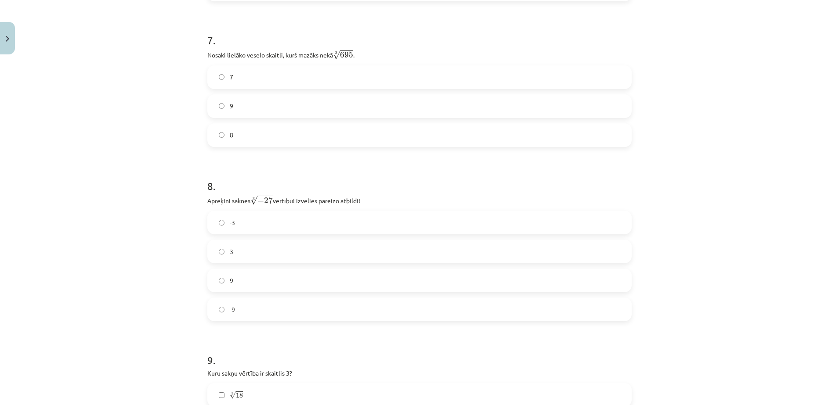
click at [255, 227] on label "-3" at bounding box center [419, 223] width 423 height 22
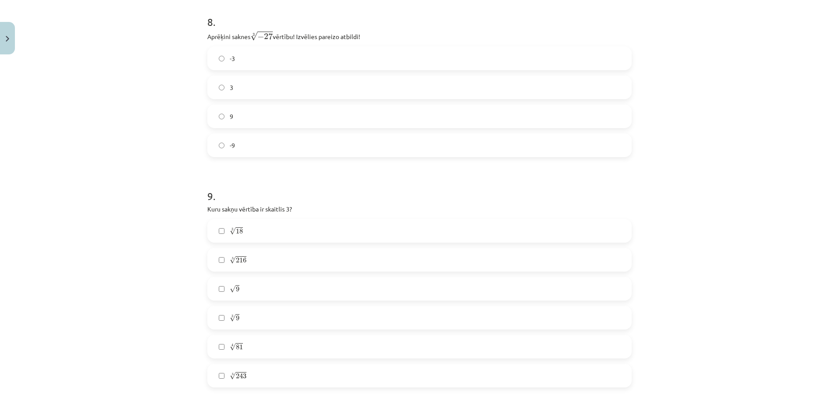
scroll to position [1230, 0]
click at [253, 283] on label "√ 9 9" at bounding box center [419, 289] width 423 height 22
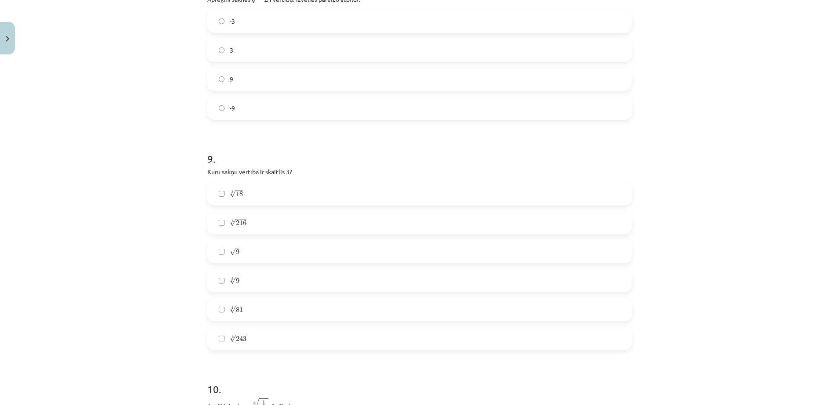
scroll to position [1340, 0]
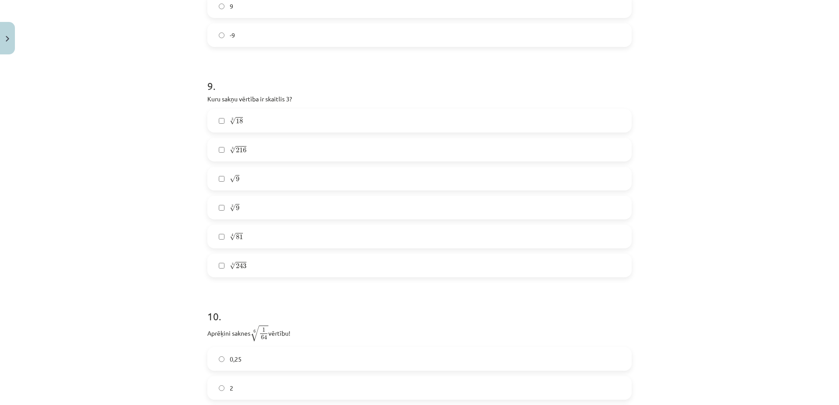
click at [266, 245] on label "4 √ 81 81 4" at bounding box center [419, 237] width 423 height 22
click at [240, 271] on span "5 √ 243 243 5" at bounding box center [238, 265] width 17 height 9
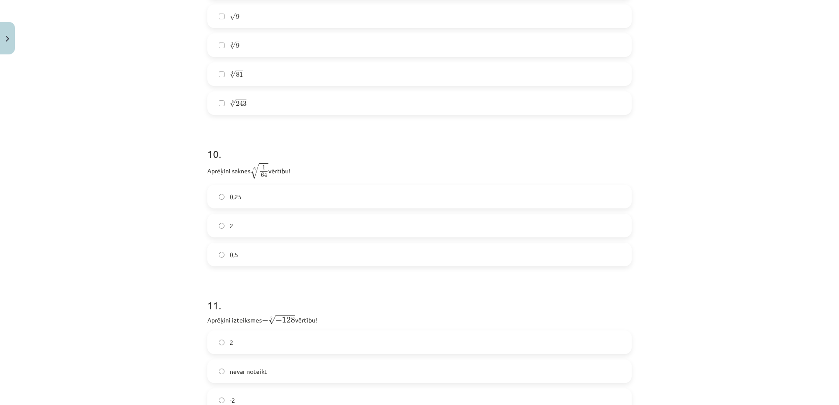
scroll to position [1504, 0]
click at [257, 249] on label "0,5" at bounding box center [419, 253] width 423 height 22
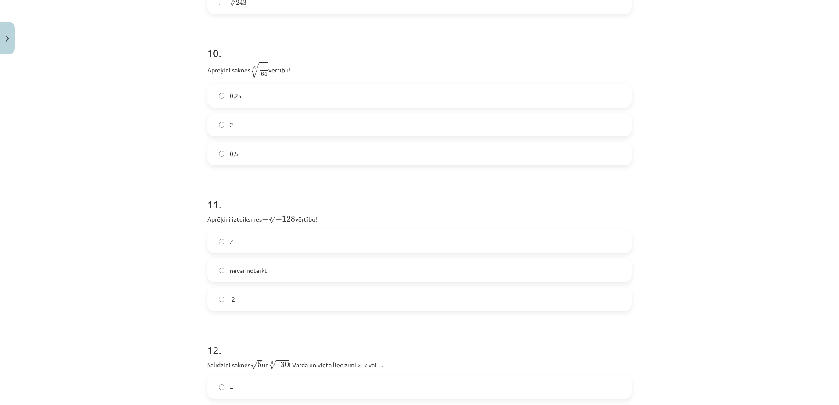
scroll to position [1614, 0]
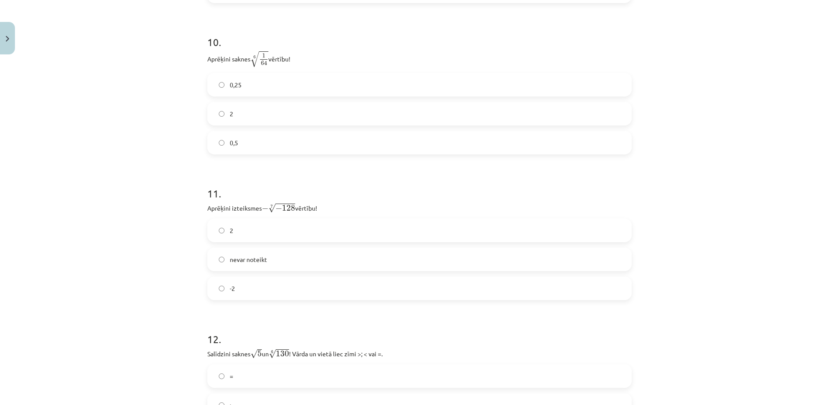
click at [249, 224] on label "2" at bounding box center [419, 231] width 423 height 22
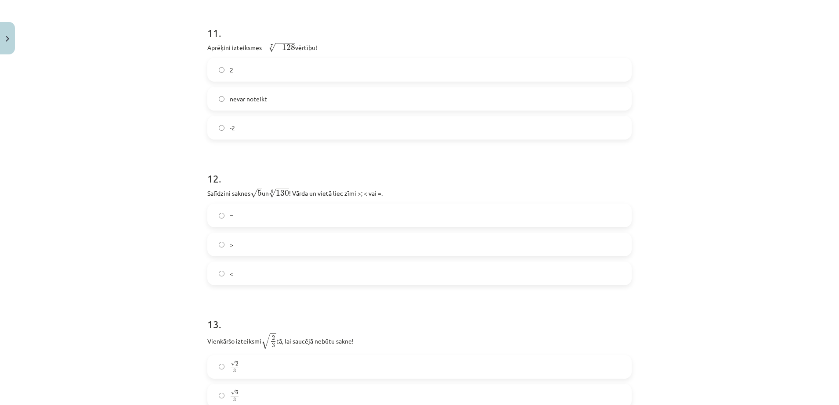
scroll to position [1779, 0]
click at [247, 277] on label "<" at bounding box center [419, 270] width 423 height 22
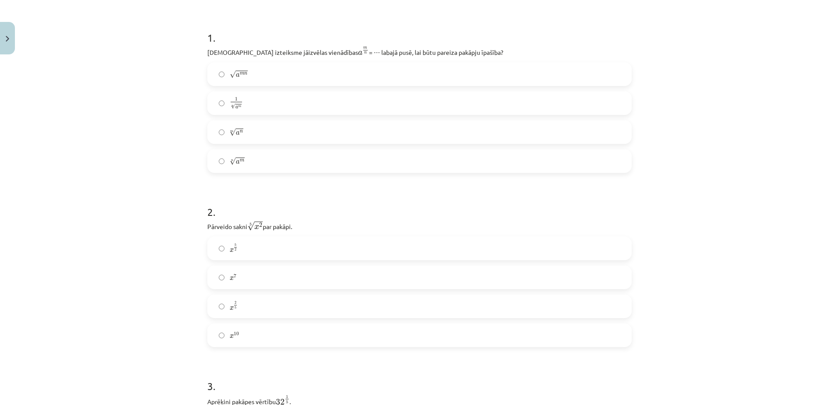
scroll to position [232, 0]
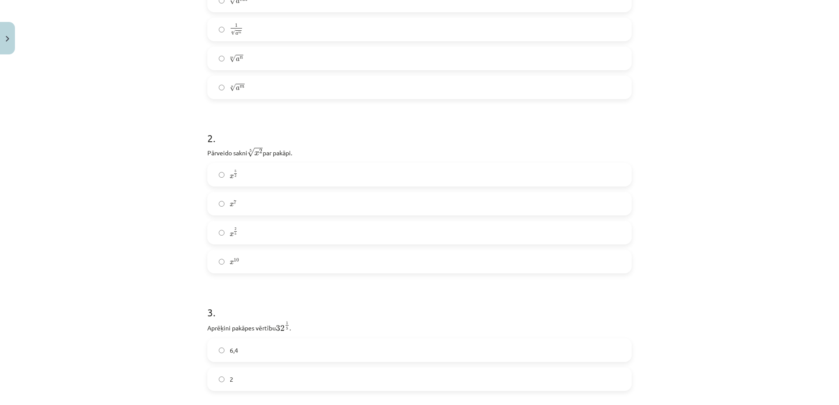
drag, startPoint x: 204, startPoint y: 151, endPoint x: 337, endPoint y: 148, distance: 133.6
click at [337, 148] on p "Pārveido sakni 5 √ x 2 x 2 5 par pakāpi." at bounding box center [419, 152] width 424 height 11
copy p "Pārveido sakni 5 √ x 2 x 2 5 par pakāpi."
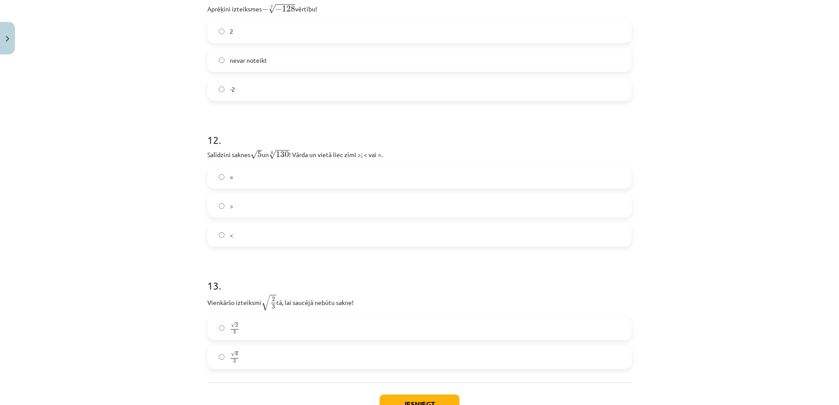
scroll to position [1879, 0]
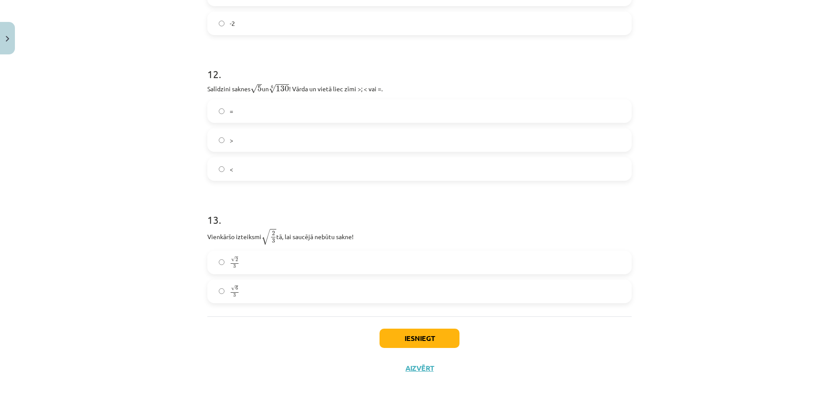
click at [346, 222] on h1 "13 ." at bounding box center [419, 212] width 424 height 27
click at [273, 291] on label "√ 6 3 6 3" at bounding box center [419, 292] width 423 height 22
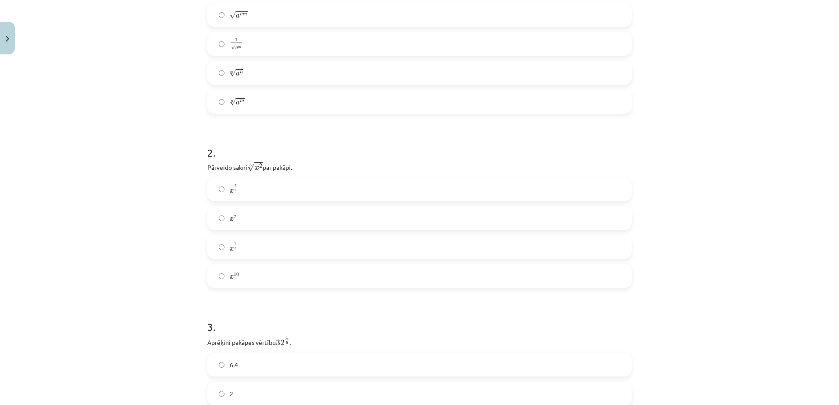
scroll to position [220, 0]
click at [255, 193] on label "x 5 2 x 5 2" at bounding box center [419, 188] width 423 height 22
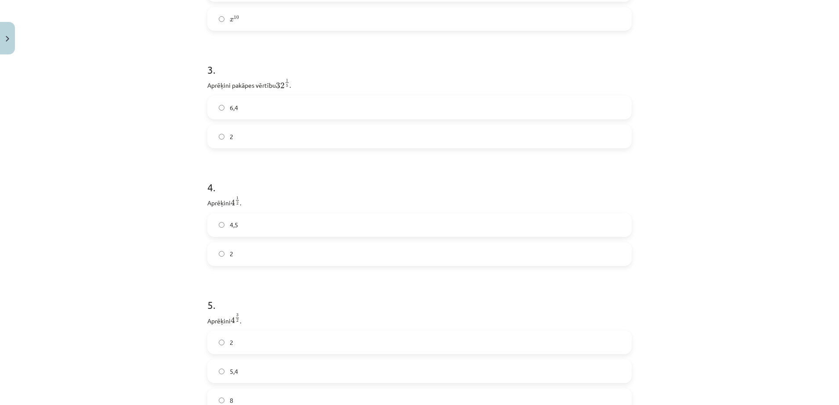
scroll to position [494, 0]
click at [257, 233] on label "2" at bounding box center [419, 235] width 423 height 22
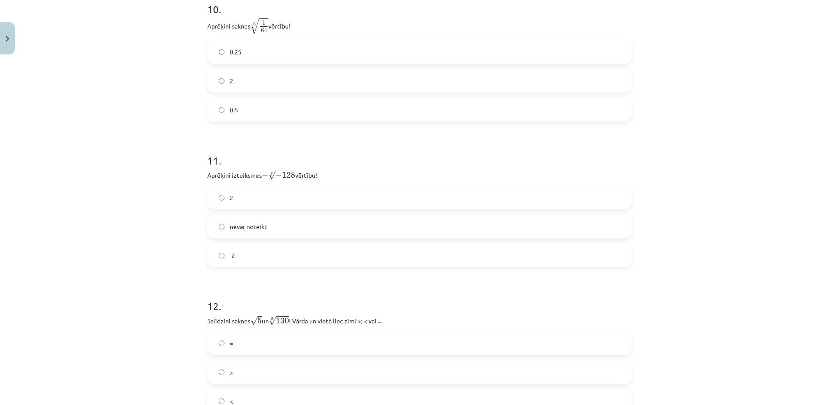
scroll to position [1879, 0]
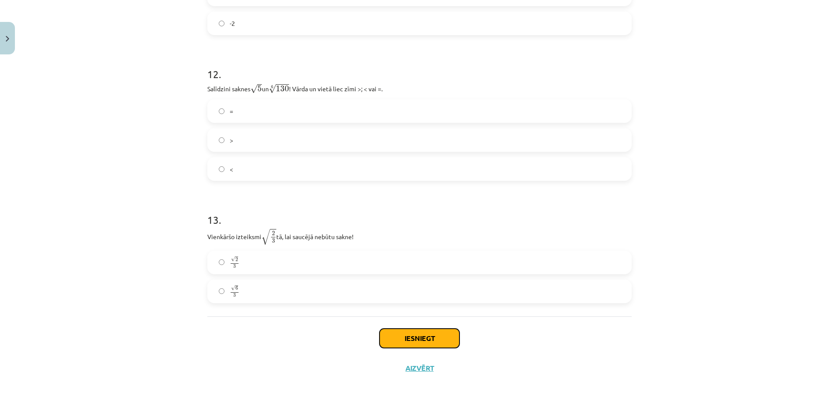
click at [446, 336] on button "Iesniegt" at bounding box center [420, 338] width 80 height 19
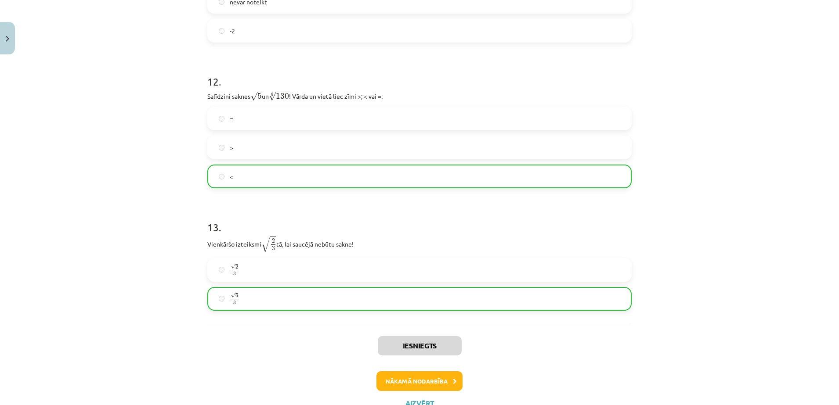
scroll to position [1908, 0]
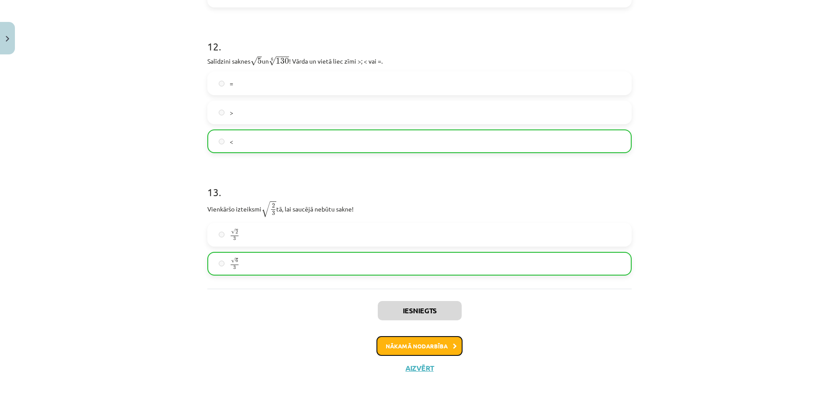
click at [423, 352] on button "Nākamā nodarbība" at bounding box center [419, 346] width 86 height 20
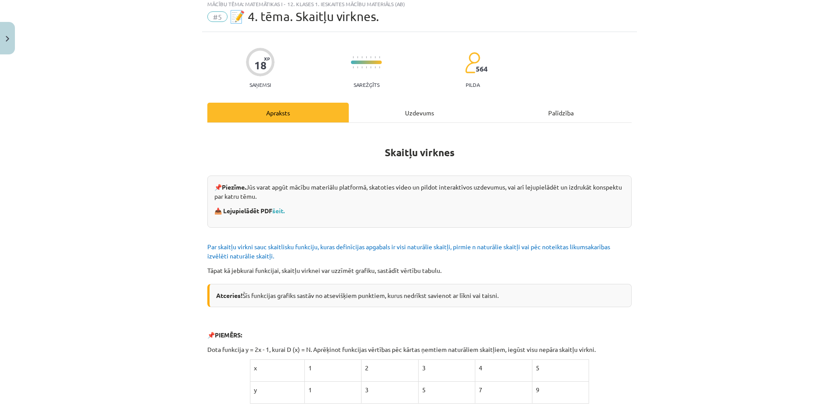
scroll to position [0, 0]
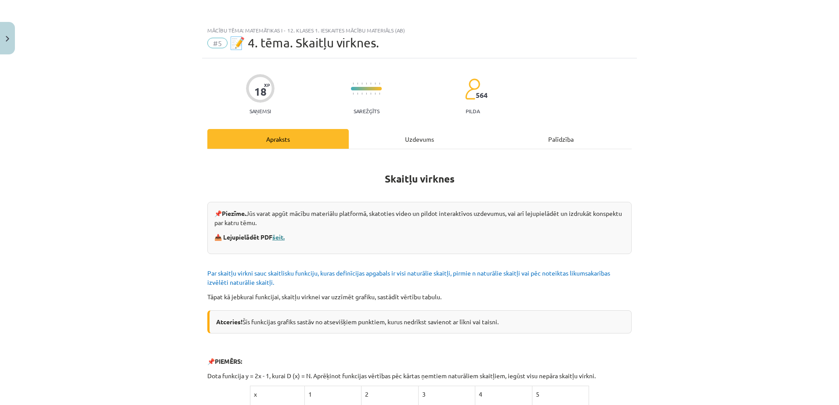
click at [277, 239] on link "šeit." at bounding box center [278, 237] width 12 height 8
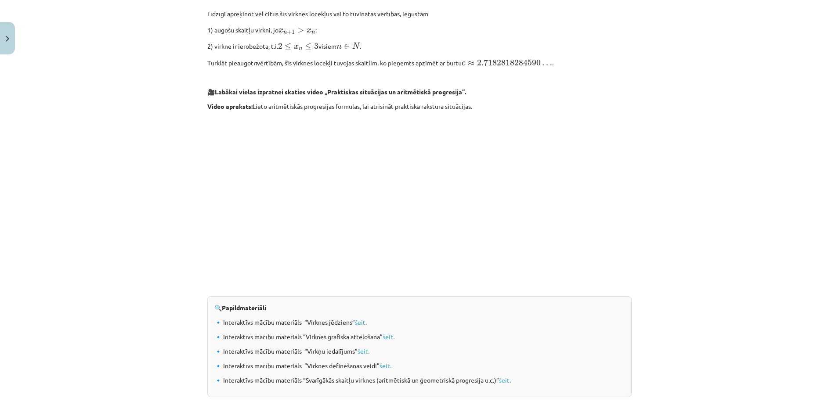
scroll to position [826, 0]
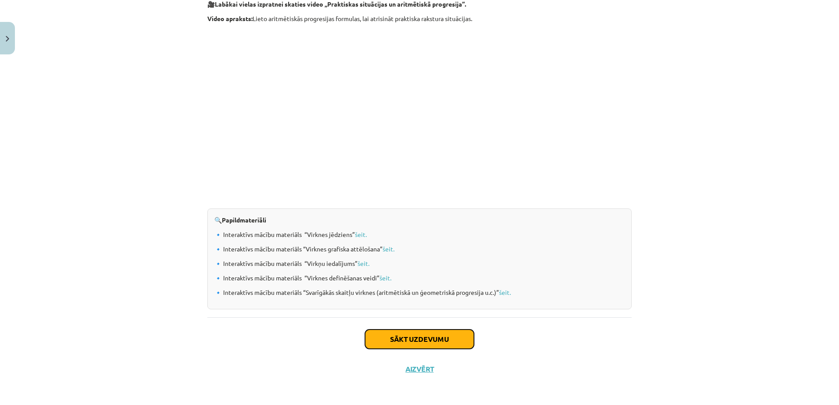
click at [387, 332] on button "Sākt uzdevumu" at bounding box center [419, 339] width 109 height 19
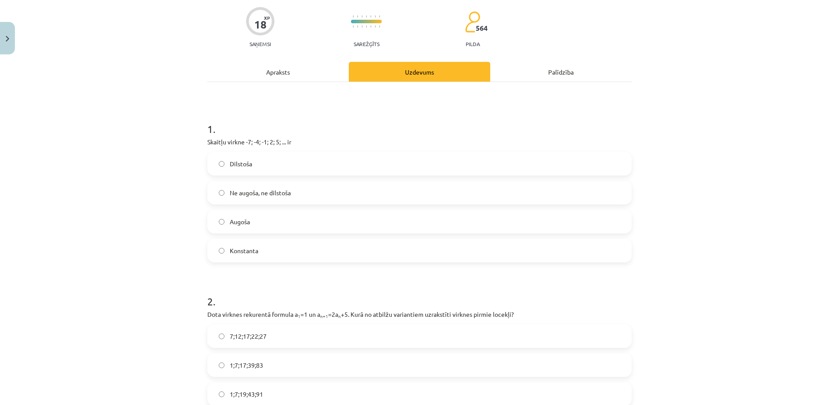
scroll to position [22, 0]
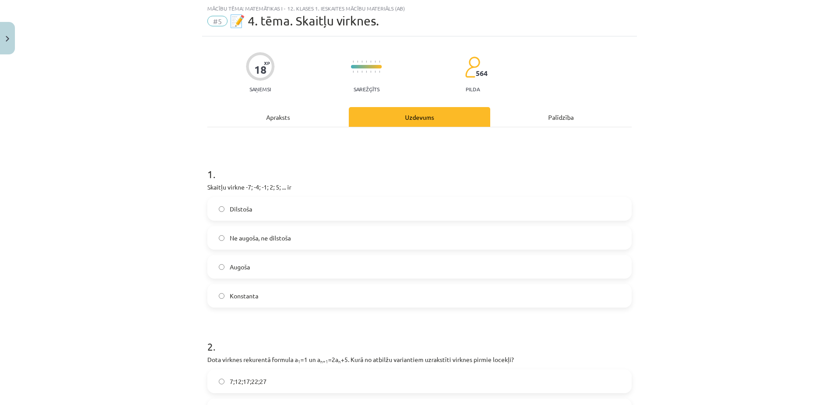
click at [305, 272] on label "Augoša" at bounding box center [419, 267] width 423 height 22
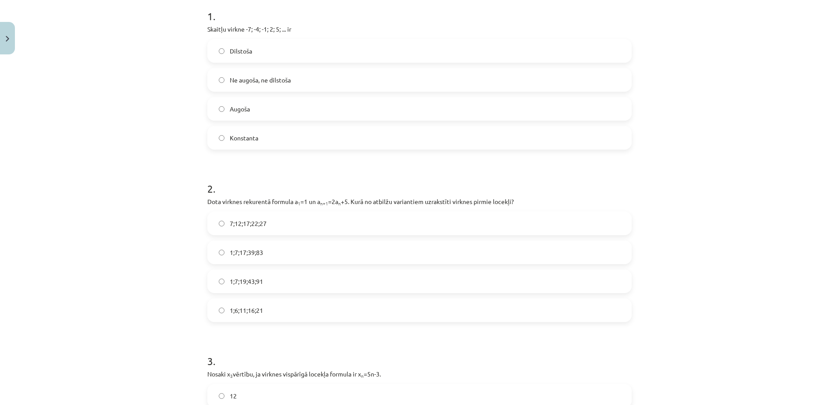
scroll to position [242, 0]
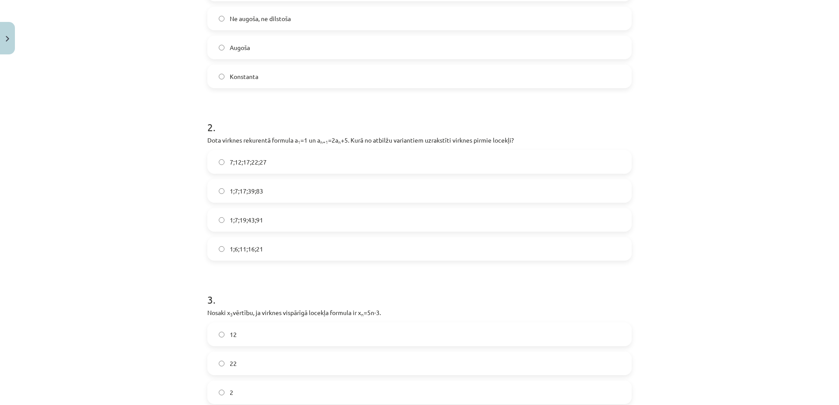
click at [709, 245] on div "Mācību tēma: Matemātikas i - 12. klases 1. ieskaites mācību materiāls (ab) #5 📝…" at bounding box center [419, 202] width 839 height 405
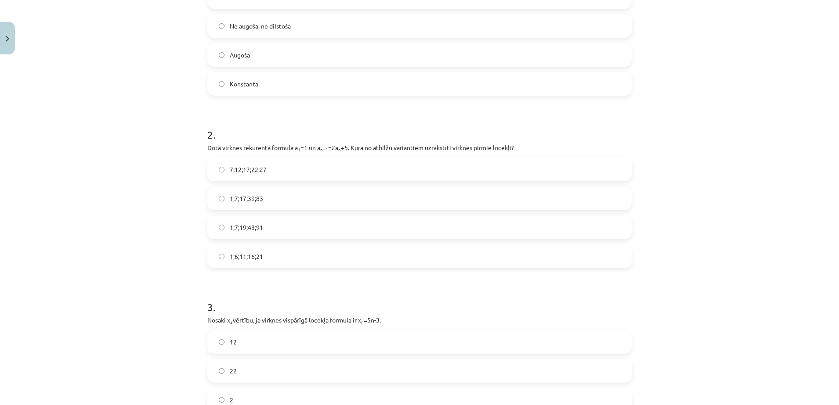
scroll to position [0, 0]
